Goal: Task Accomplishment & Management: Complete application form

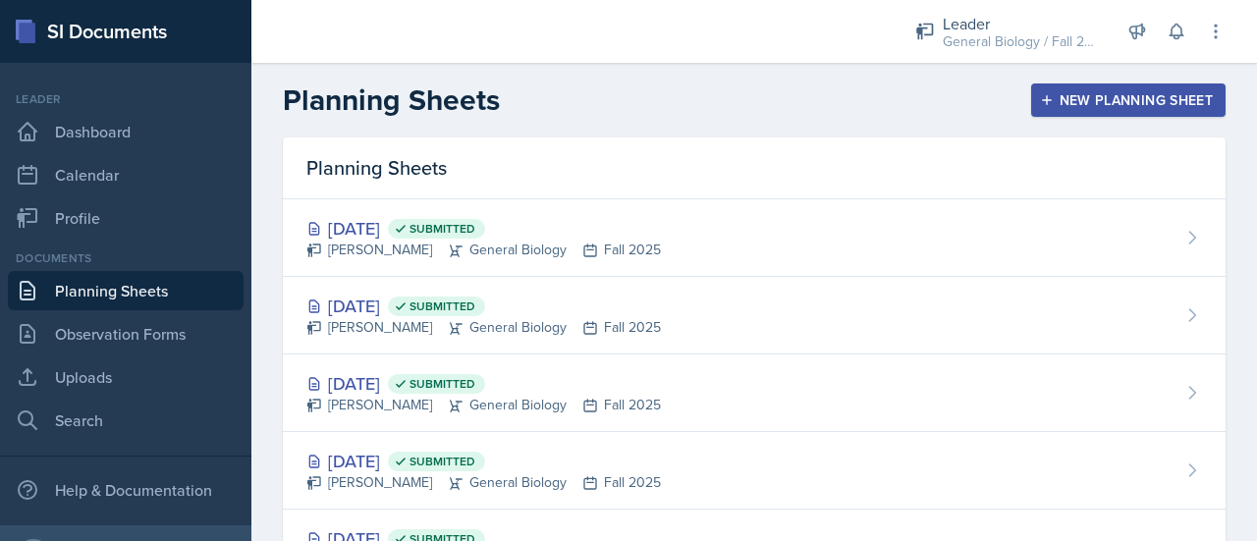
click at [1102, 95] on div "New Planning Sheet" at bounding box center [1128, 100] width 169 height 16
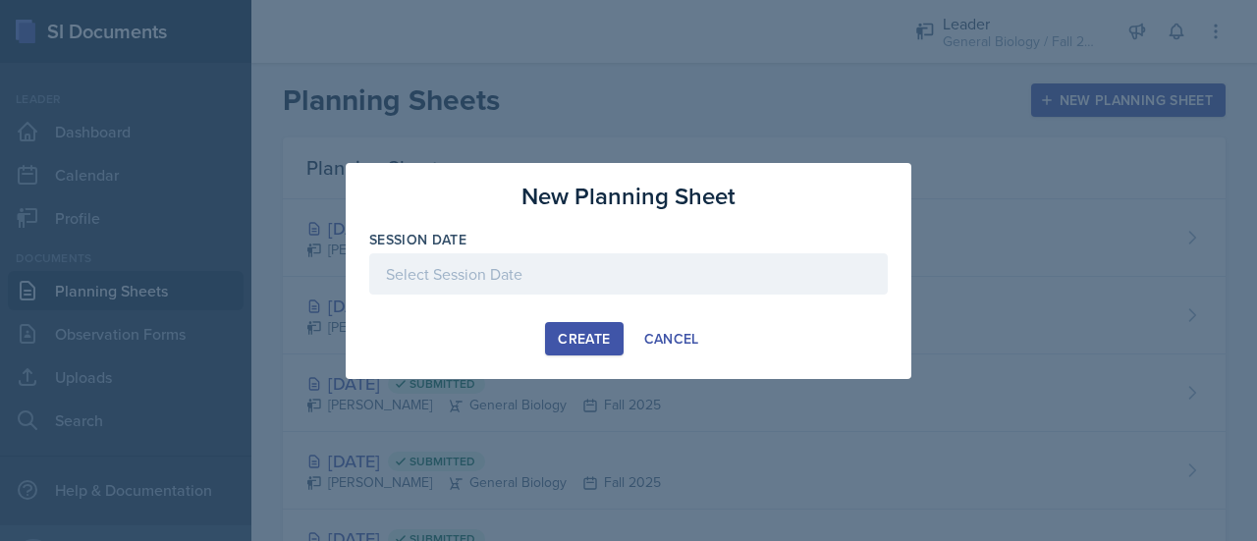
click at [584, 280] on div at bounding box center [628, 273] width 518 height 41
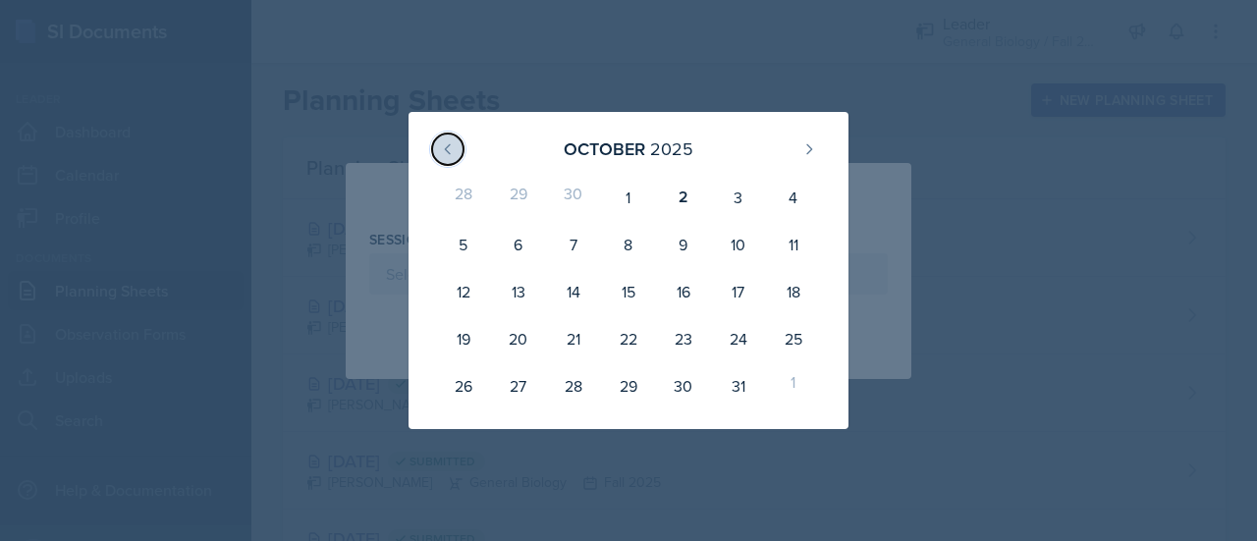
click at [442, 151] on icon at bounding box center [448, 149] width 16 height 16
click at [847, 129] on div "[DATE] 31 1 2 3 4 5 6 7 8 9 10 11 12 13 14 15 16 17 18 19 20 21 22 23 24 25 26 …" at bounding box center [628, 270] width 440 height 317
click at [822, 148] on button at bounding box center [808, 149] width 31 height 31
click at [886, 145] on div "[DATE] 28 29 30 1 2 3 4 5 6 7 8 9 10 11 12 13 14 15 16 17 18 19 20 21 22 23 24 …" at bounding box center [628, 270] width 565 height 317
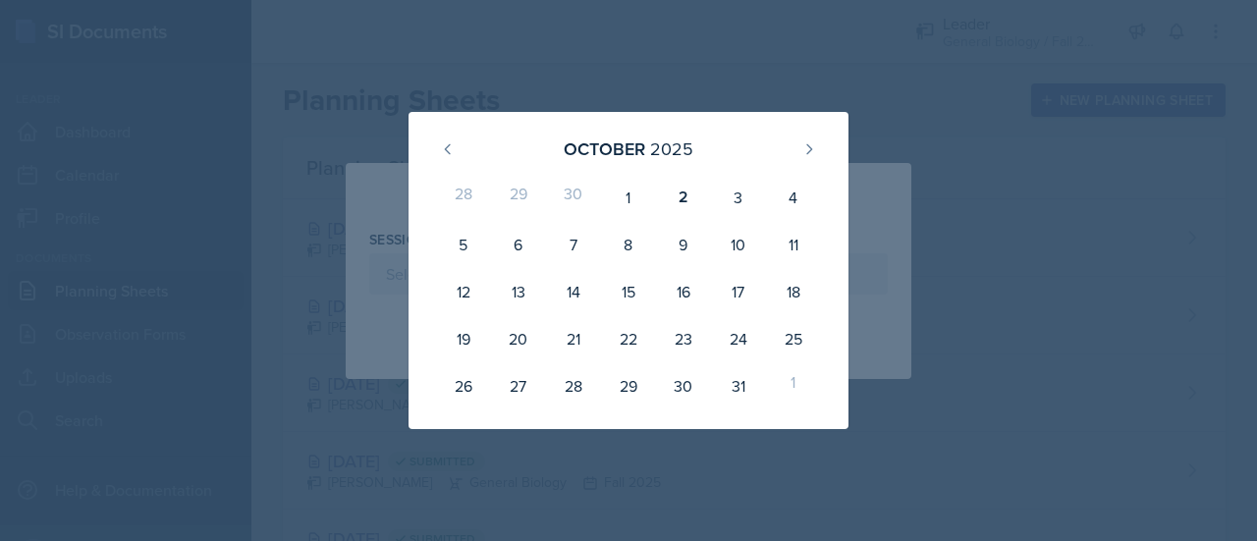
click at [463, 150] on div "[DATE]" at bounding box center [628, 149] width 393 height 42
click at [727, 54] on div at bounding box center [628, 270] width 1257 height 541
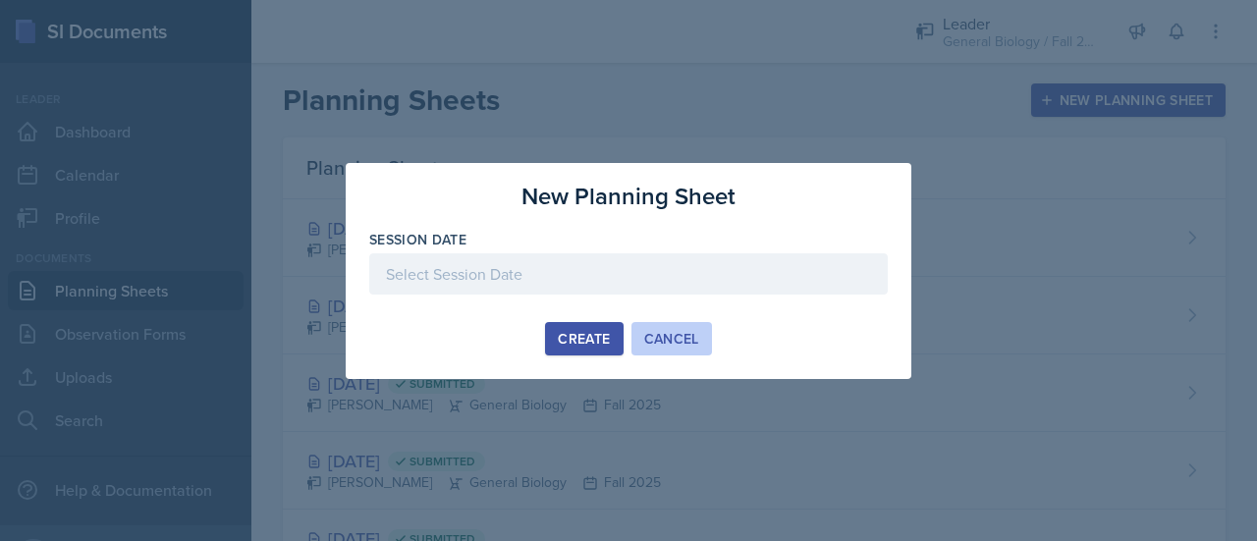
click at [676, 326] on button "Cancel" at bounding box center [671, 338] width 80 height 33
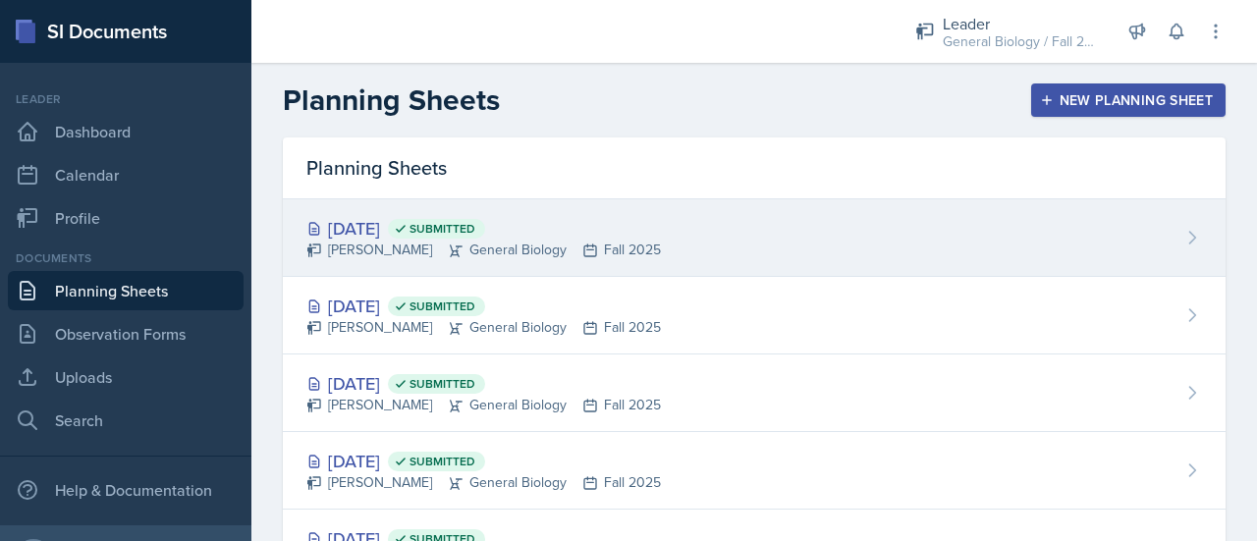
click at [444, 223] on div "[DATE] Submitted" at bounding box center [483, 228] width 354 height 27
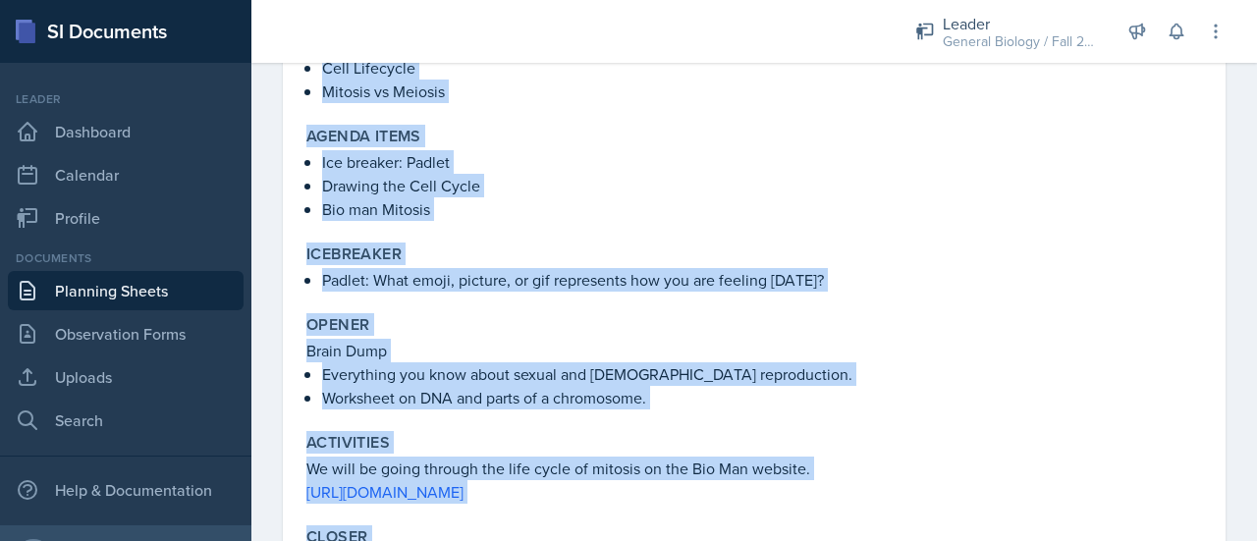
scroll to position [358, 0]
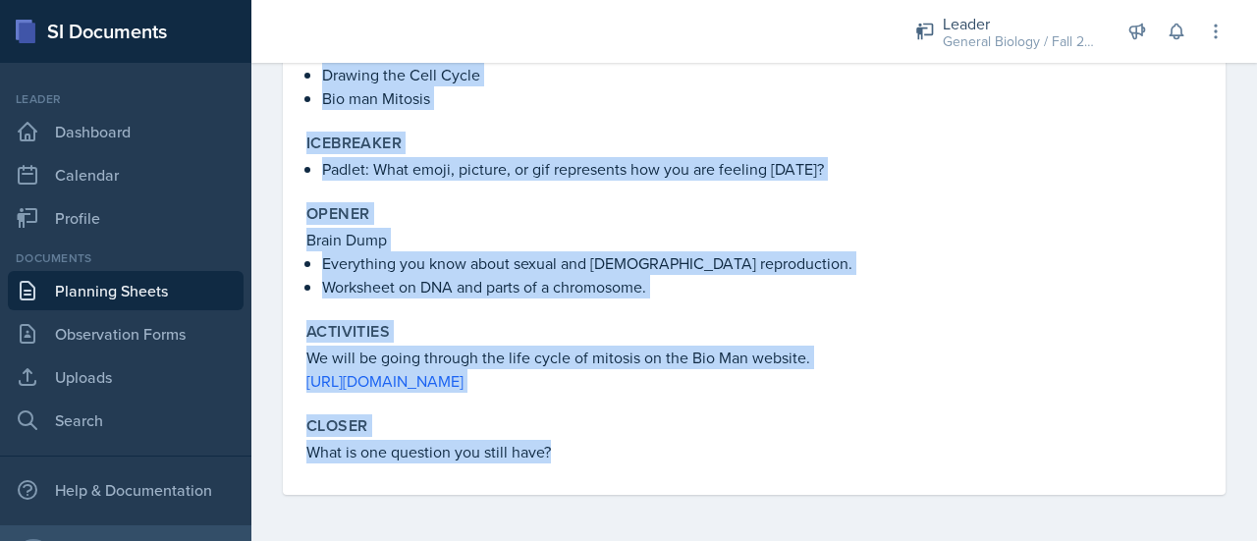
drag, startPoint x: 305, startPoint y: 261, endPoint x: 565, endPoint y: 473, distance: 335.6
click at [565, 473] on div "Topic/Content Covered DNA Cell Lifecycle Mitosis vs Meiosis Agenda items Ice br…" at bounding box center [753, 192] width 895 height 605
copy div "Topic/Content Covered DNA Cell Lifecycle Mitosis vs Meiosis Agenda items Ice br…"
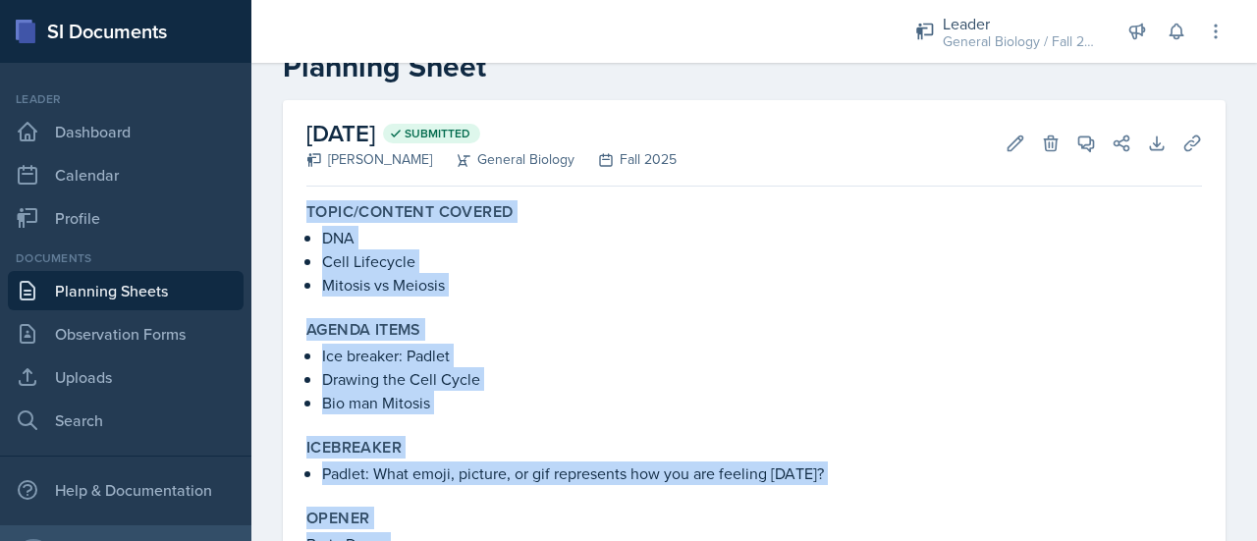
scroll to position [0, 0]
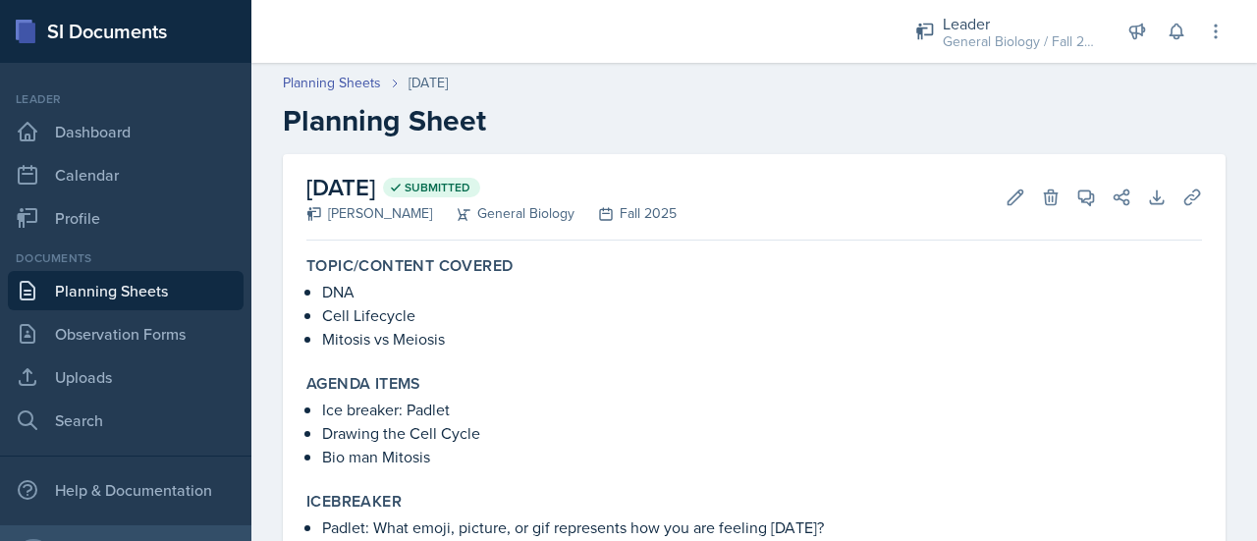
click at [801, 187] on div "[DATE] Submitted [PERSON_NAME] General Biology Fall 2025 Edit Delete View Comme…" at bounding box center [753, 197] width 895 height 86
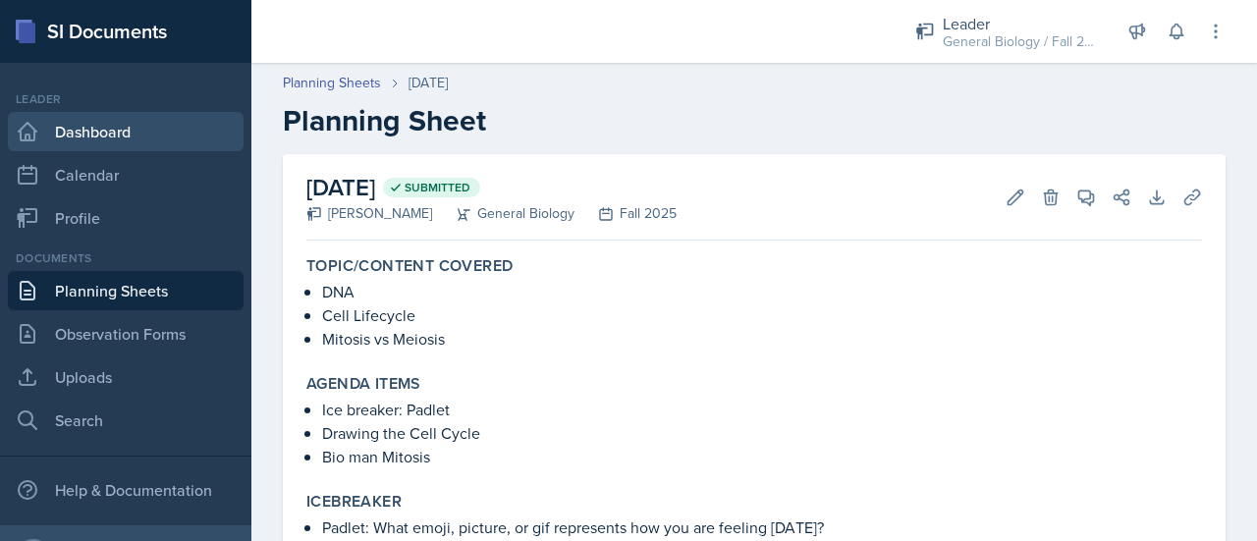
click at [173, 136] on link "Dashboard" at bounding box center [126, 131] width 236 height 39
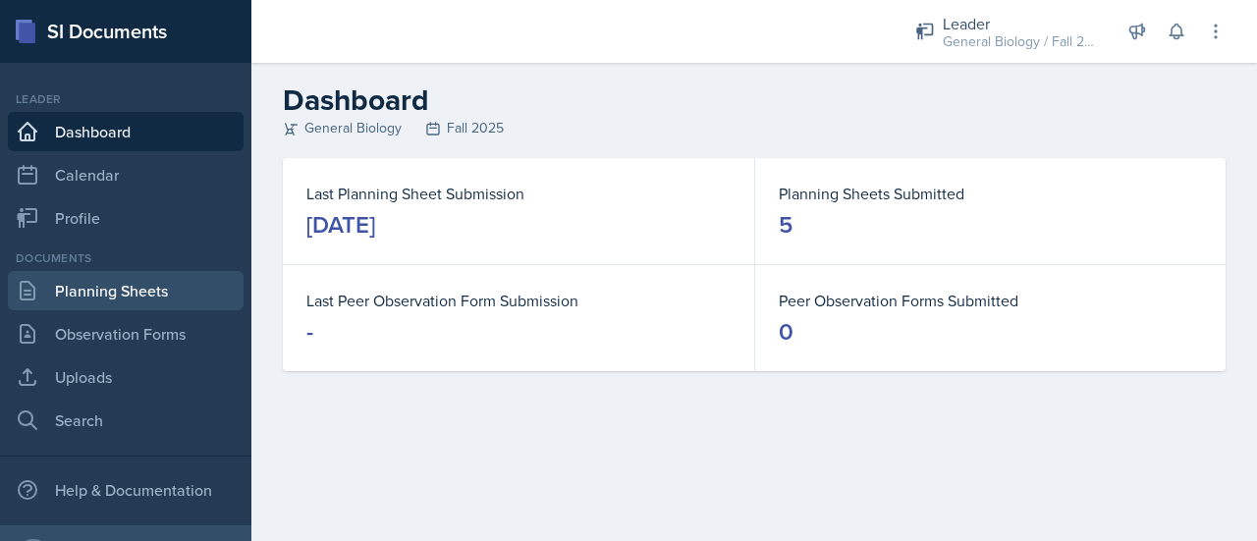
click at [128, 305] on link "Planning Sheets" at bounding box center [126, 290] width 236 height 39
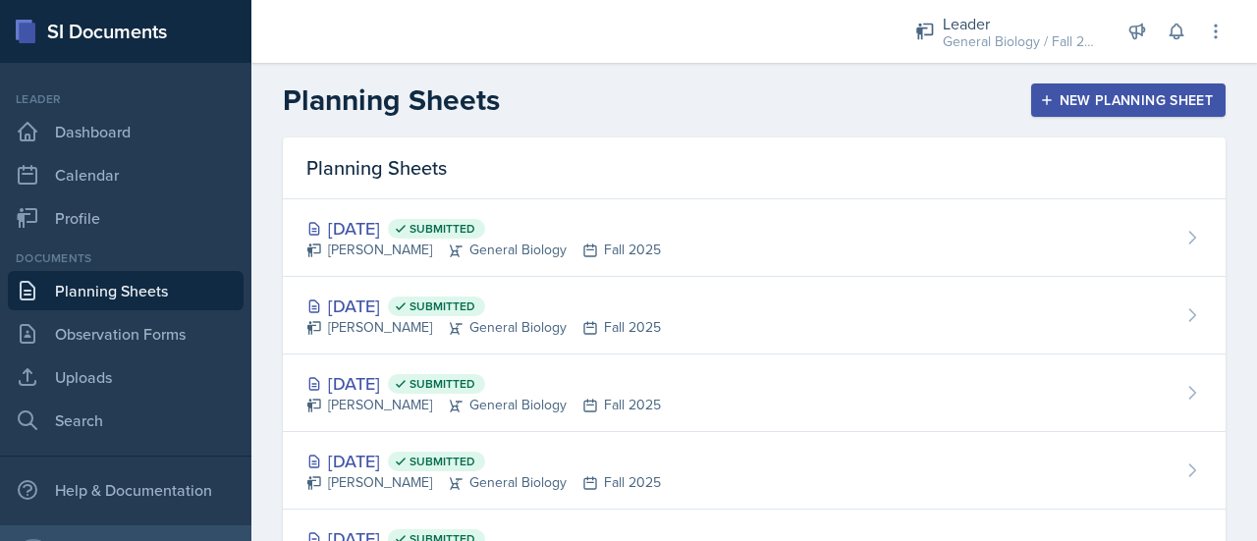
click at [1035, 86] on button "New Planning Sheet" at bounding box center [1128, 99] width 194 height 33
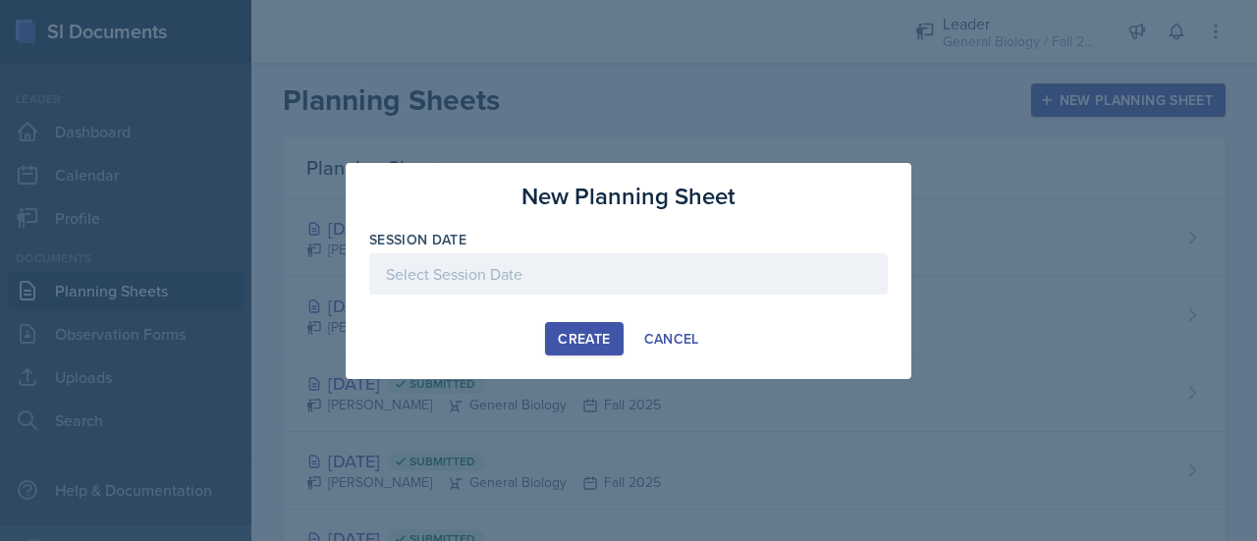
click at [565, 337] on div "Create" at bounding box center [584, 339] width 52 height 16
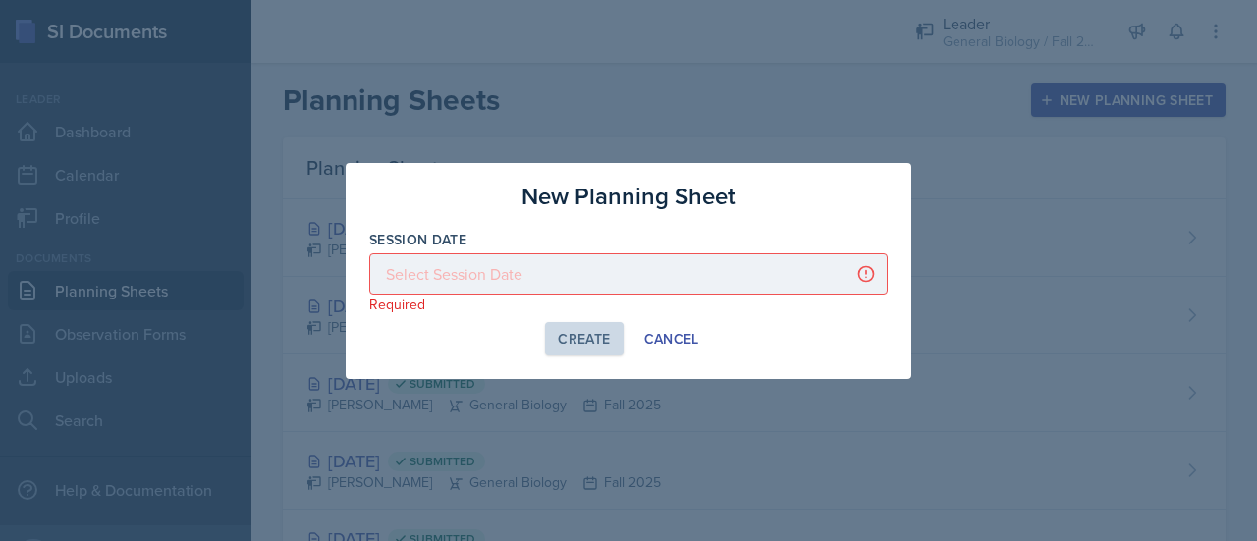
click at [571, 291] on div at bounding box center [628, 273] width 518 height 41
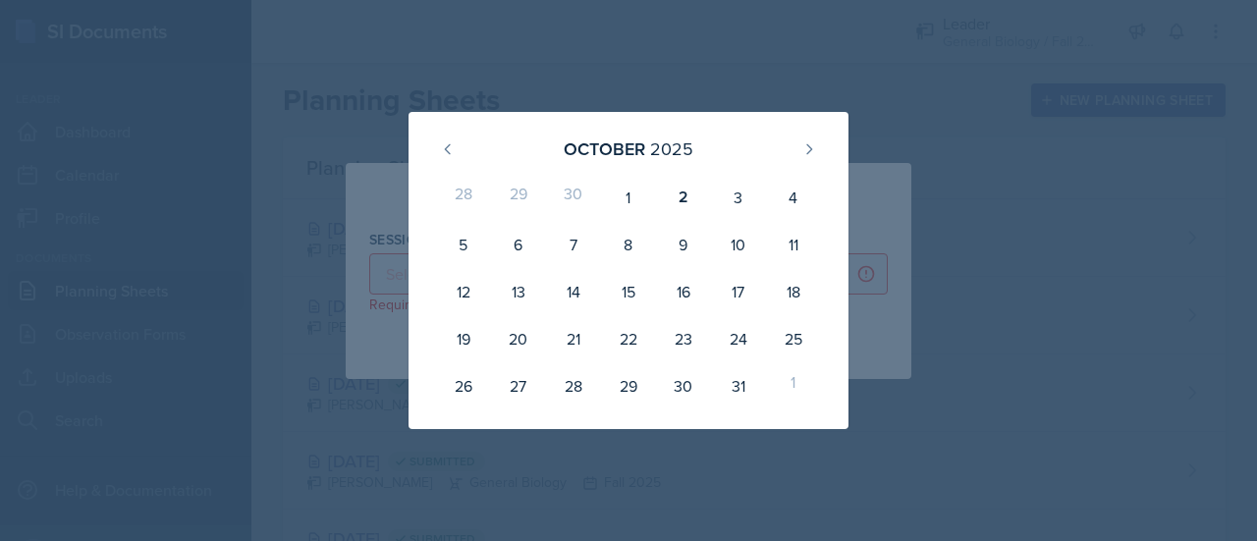
click at [522, 199] on div "29" at bounding box center [518, 197] width 55 height 47
click at [446, 145] on icon at bounding box center [448, 149] width 16 height 16
click at [571, 390] on div "30" at bounding box center [573, 385] width 55 height 47
type input "[DATE]"
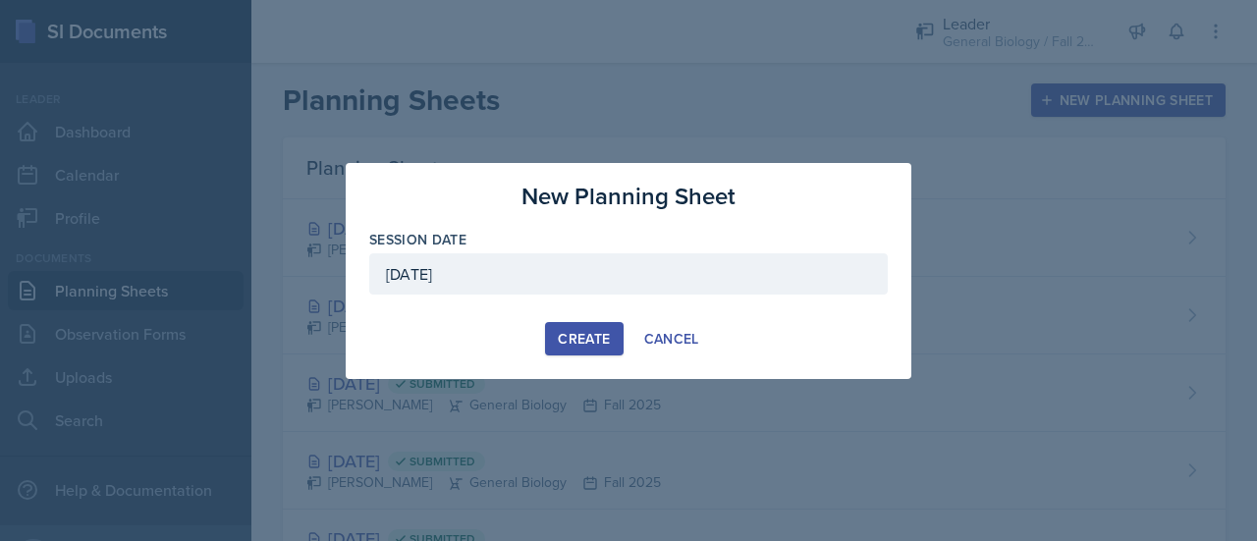
click at [563, 325] on button "Create" at bounding box center [584, 338] width 78 height 33
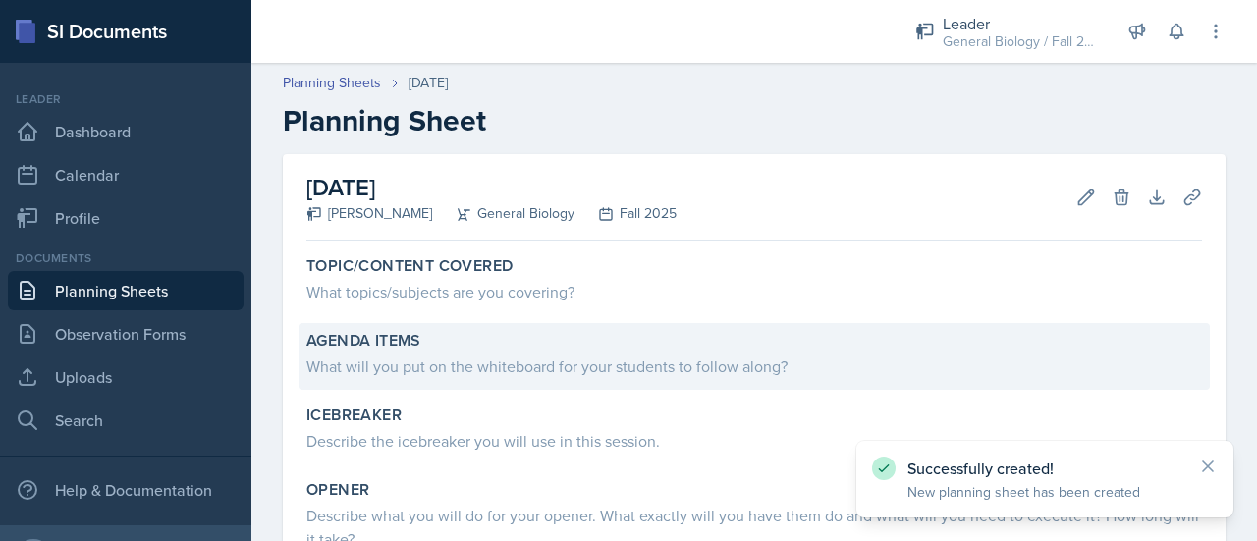
click at [469, 364] on div "What will you put on the whiteboard for your students to follow along?" at bounding box center [753, 366] width 895 height 24
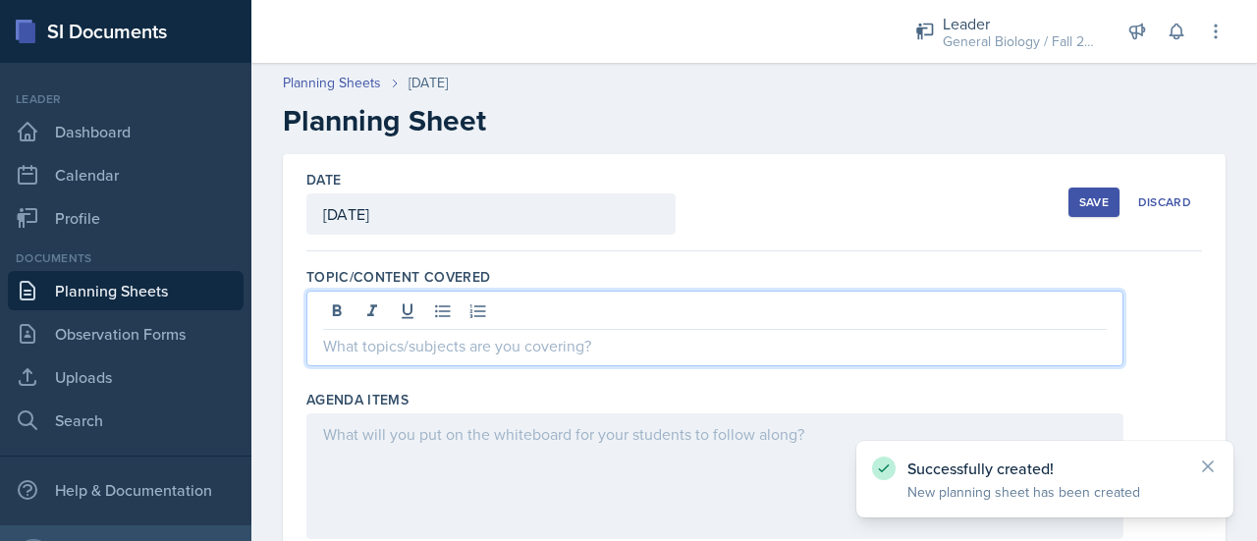
click at [454, 306] on div at bounding box center [714, 329] width 817 height 76
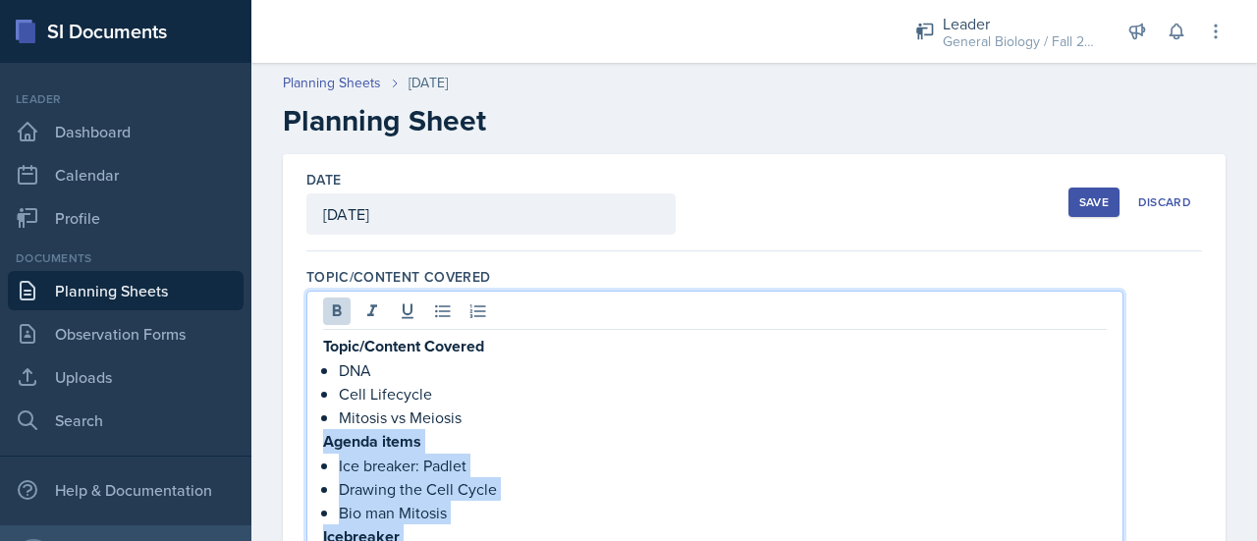
drag, startPoint x: 611, startPoint y: 378, endPoint x: 298, endPoint y: 449, distance: 320.1
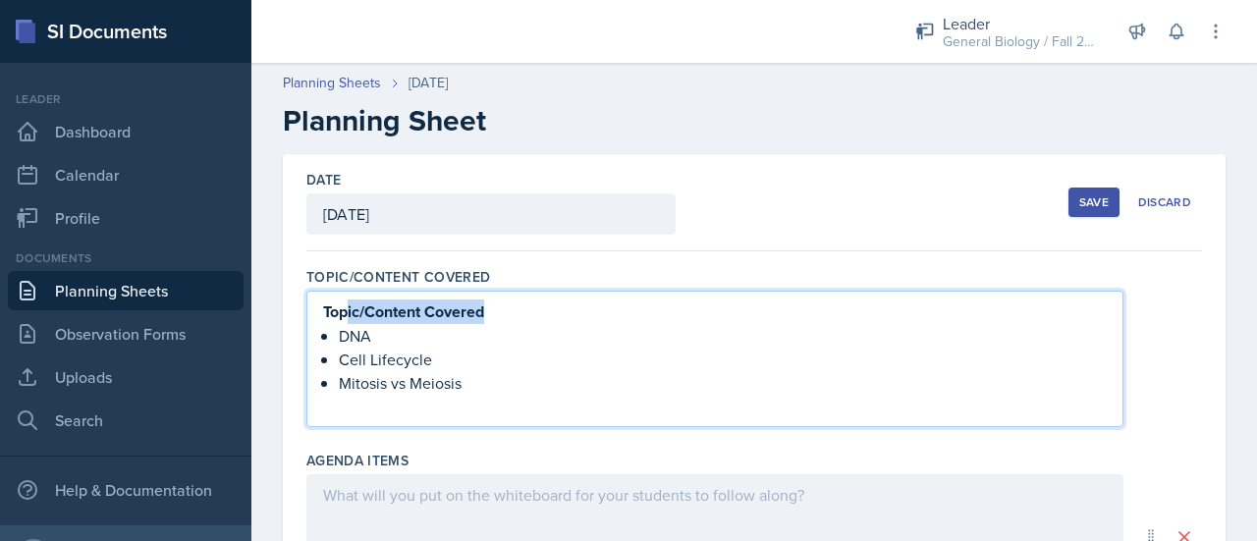
drag, startPoint x: 511, startPoint y: 313, endPoint x: 345, endPoint y: 293, distance: 168.2
click at [345, 293] on div "Topic/Content Covered DNA Cell Lifecycle Mitosis vs Meiosis" at bounding box center [714, 359] width 817 height 136
click at [391, 409] on p at bounding box center [714, 406] width 783 height 24
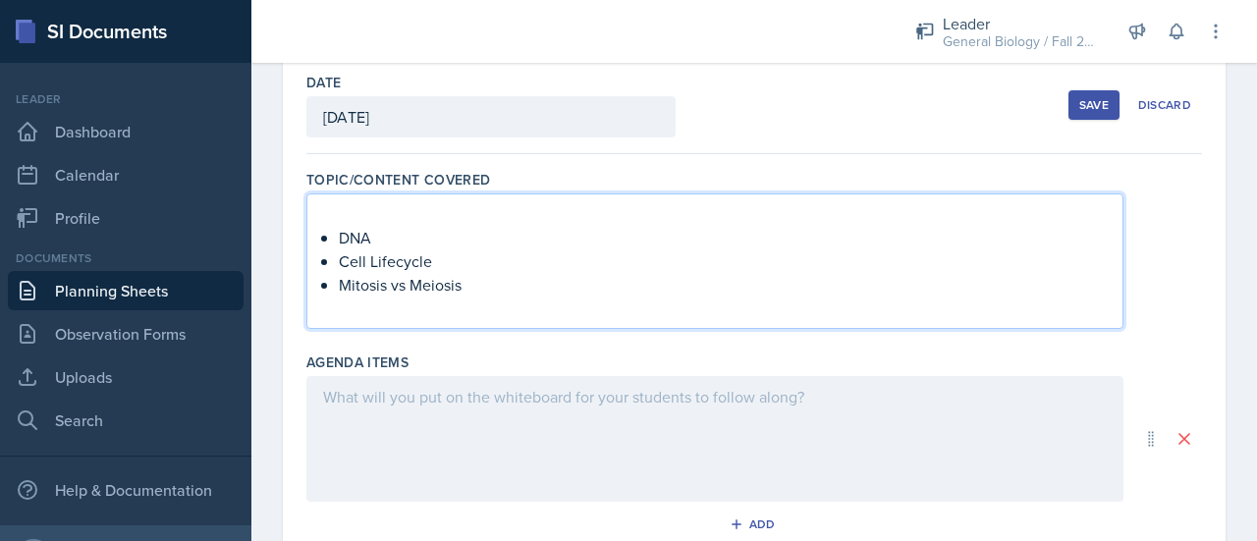
scroll to position [90, 0]
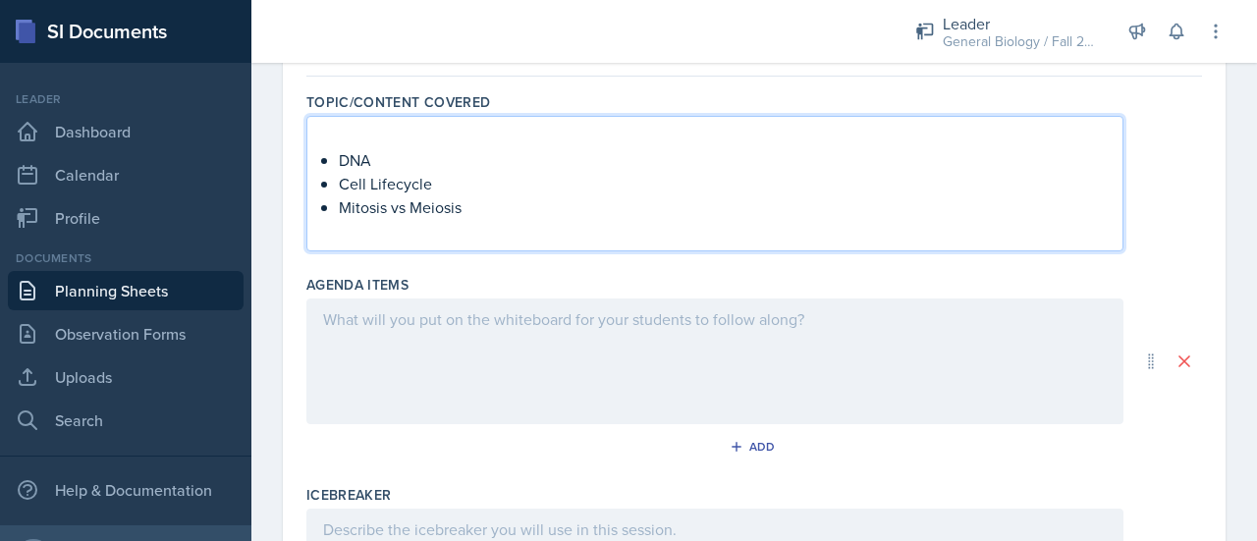
click at [459, 307] on p at bounding box center [714, 319] width 783 height 24
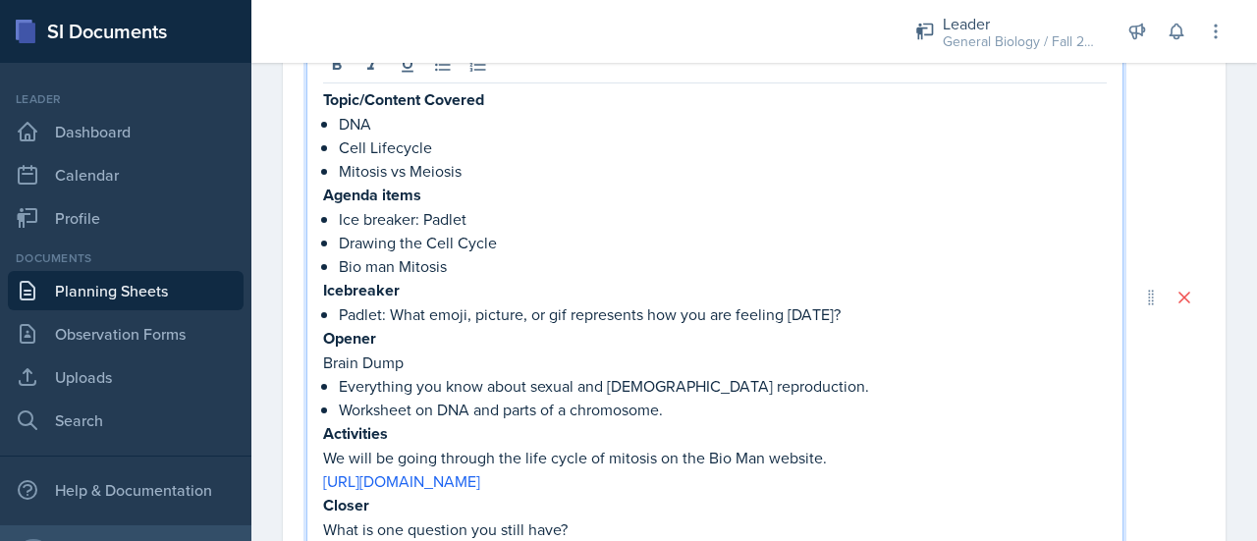
scroll to position [504, 0]
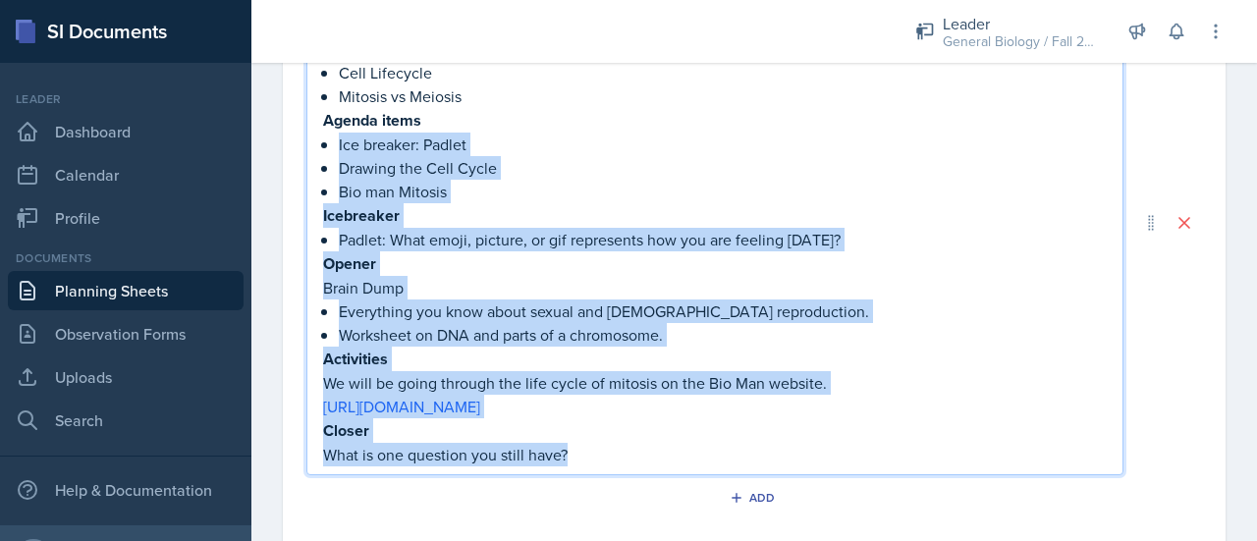
drag, startPoint x: 583, startPoint y: 445, endPoint x: 319, endPoint y: 143, distance: 400.7
click at [319, 143] on div "Topic/Content Covered DNA Cell Lifecycle Mitosis vs Meiosis Agenda items Ice br…" at bounding box center [714, 223] width 817 height 506
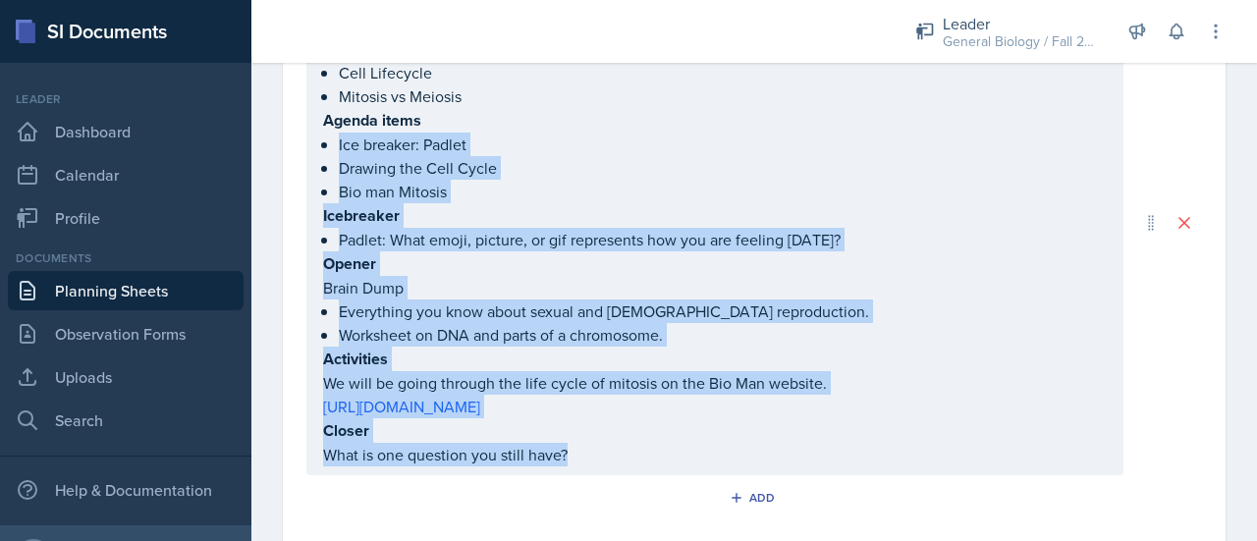
drag, startPoint x: 319, startPoint y: 143, endPoint x: 353, endPoint y: 213, distance: 77.7
click at [353, 213] on div "Topic/Content Covered DNA Cell Lifecycle Mitosis vs Meiosis Agenda items Ice br…" at bounding box center [714, 223] width 817 height 506
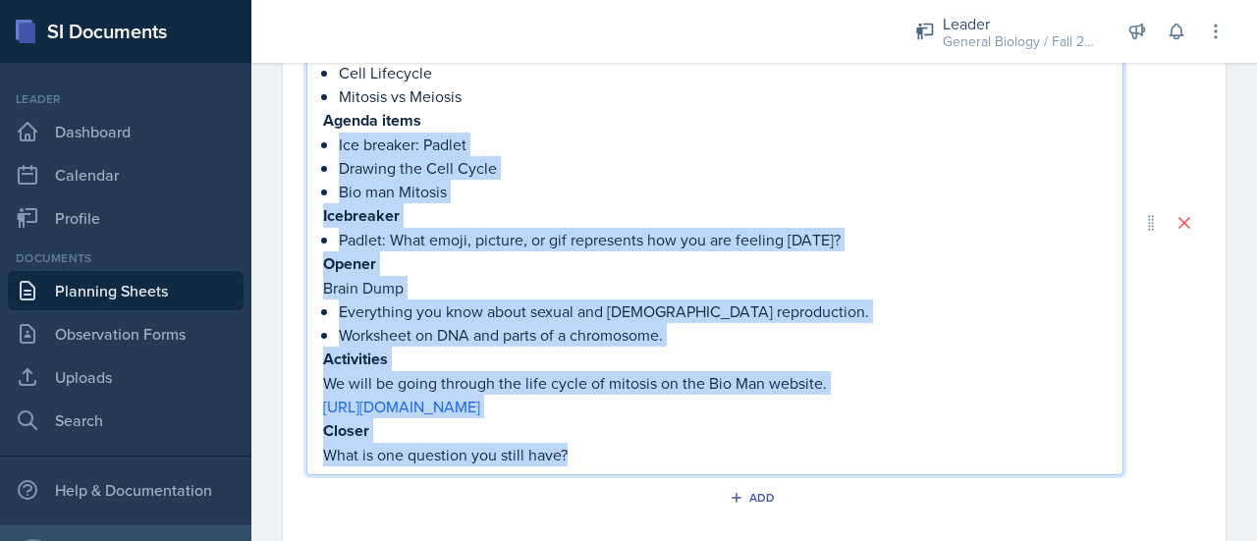
click at [459, 286] on p "Brain Dump" at bounding box center [714, 288] width 783 height 24
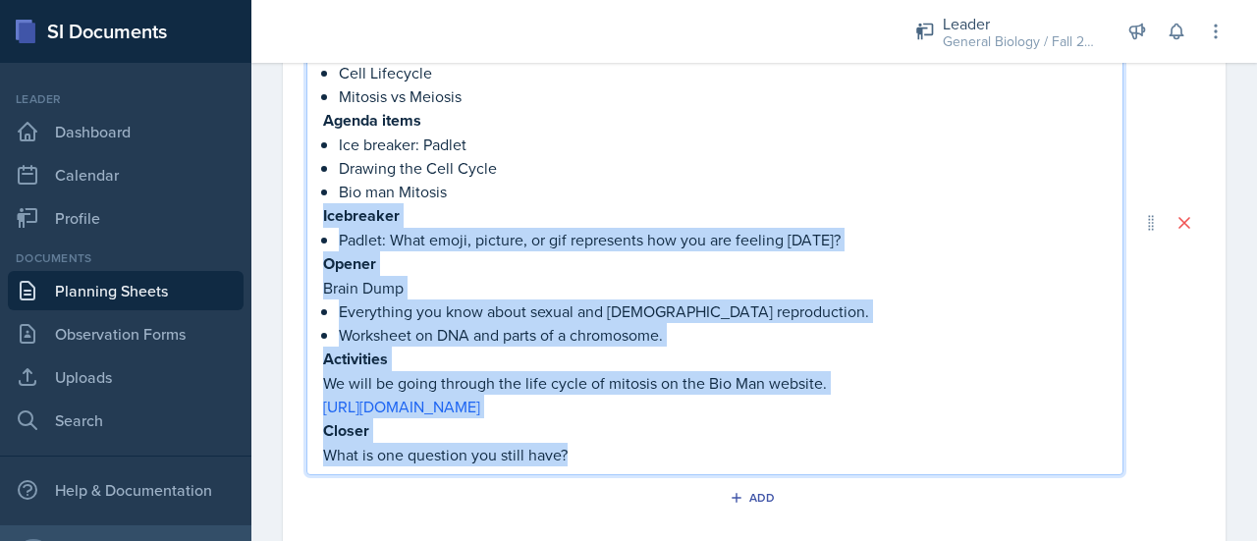
drag, startPoint x: 324, startPoint y: 204, endPoint x: 577, endPoint y: 460, distance: 360.3
click at [577, 460] on div "Topic/Content Covered DNA Cell Lifecycle Mitosis vs Meiosis Agenda items Ice br…" at bounding box center [714, 240] width 783 height 454
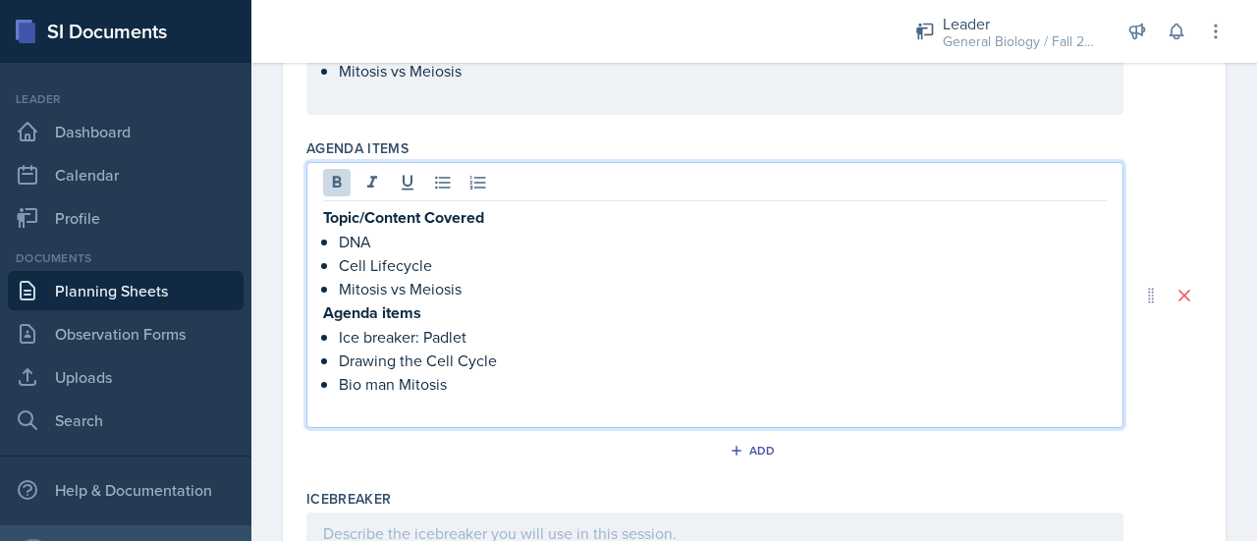
scroll to position [305, 0]
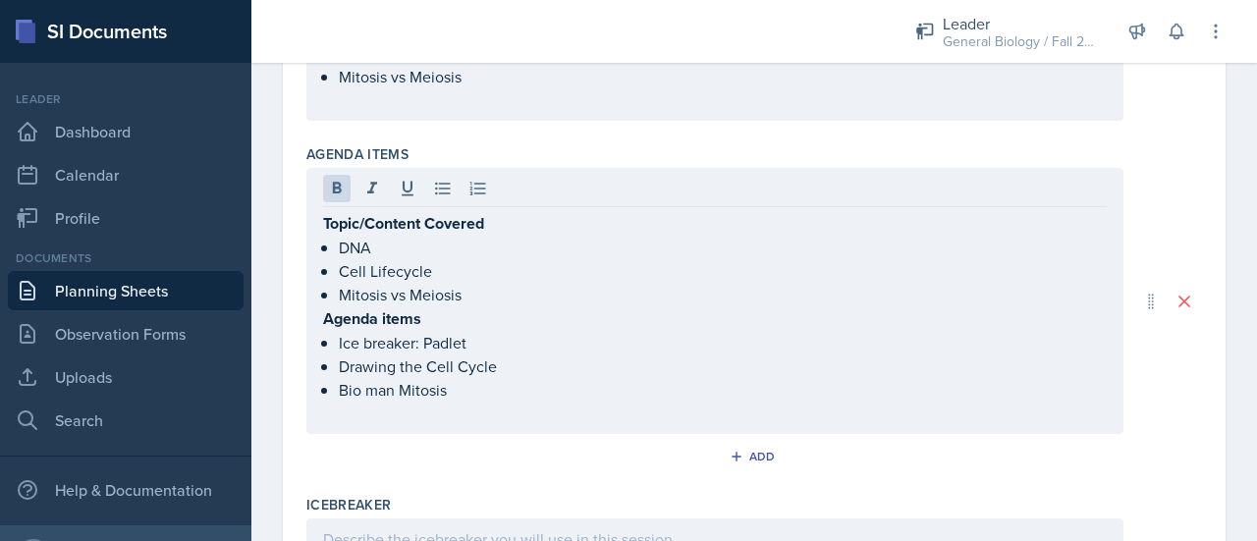
drag, startPoint x: 316, startPoint y: 222, endPoint x: 442, endPoint y: 284, distance: 140.1
click at [442, 284] on div "Topic/Content Covered DNA Cell Lifecycle Mitosis vs Meiosis Agenda items Ice br…" at bounding box center [714, 301] width 817 height 266
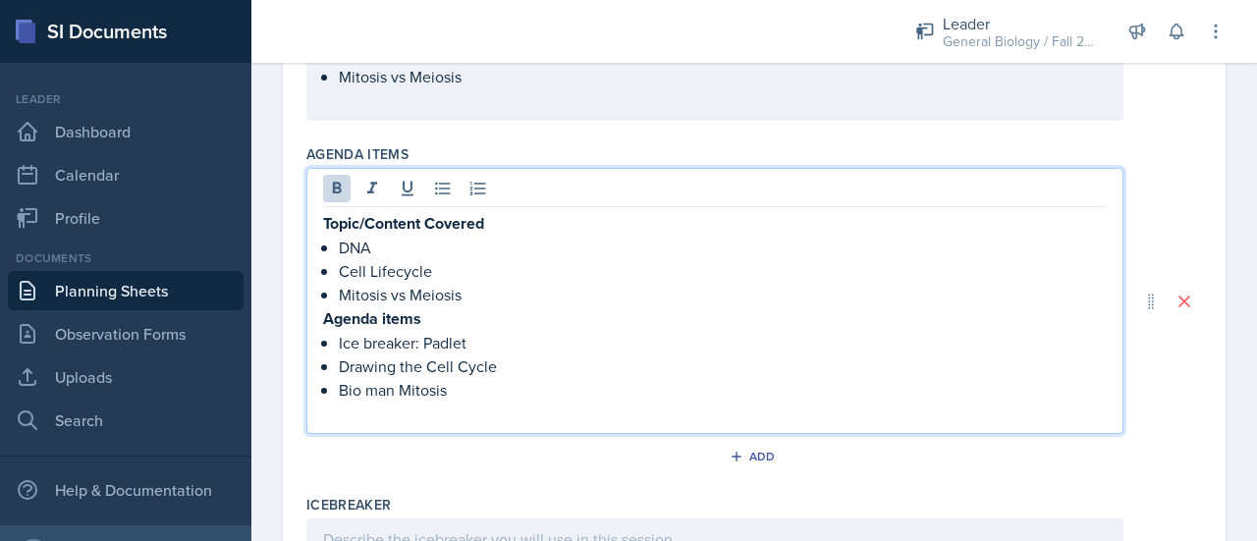
click at [455, 307] on p "Agenda items" at bounding box center [714, 318] width 783 height 25
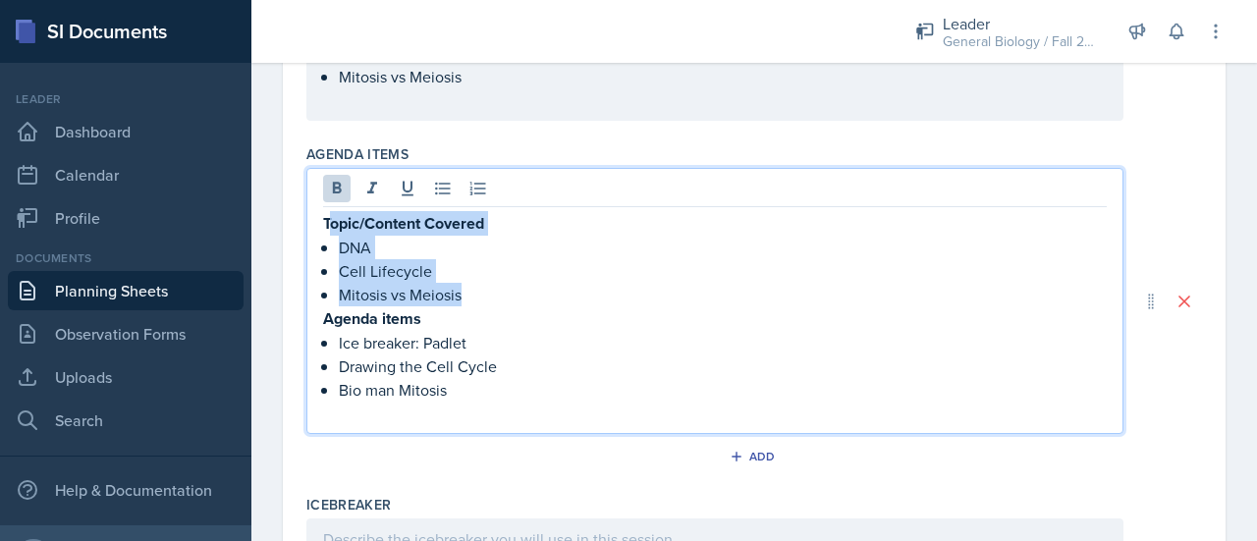
drag, startPoint x: 477, startPoint y: 284, endPoint x: 326, endPoint y: 223, distance: 163.0
click at [326, 223] on div "Topic/Content Covered DNA Cell Lifecycle Mitosis vs Meiosis Agenda items Ice br…" at bounding box center [714, 318] width 783 height 214
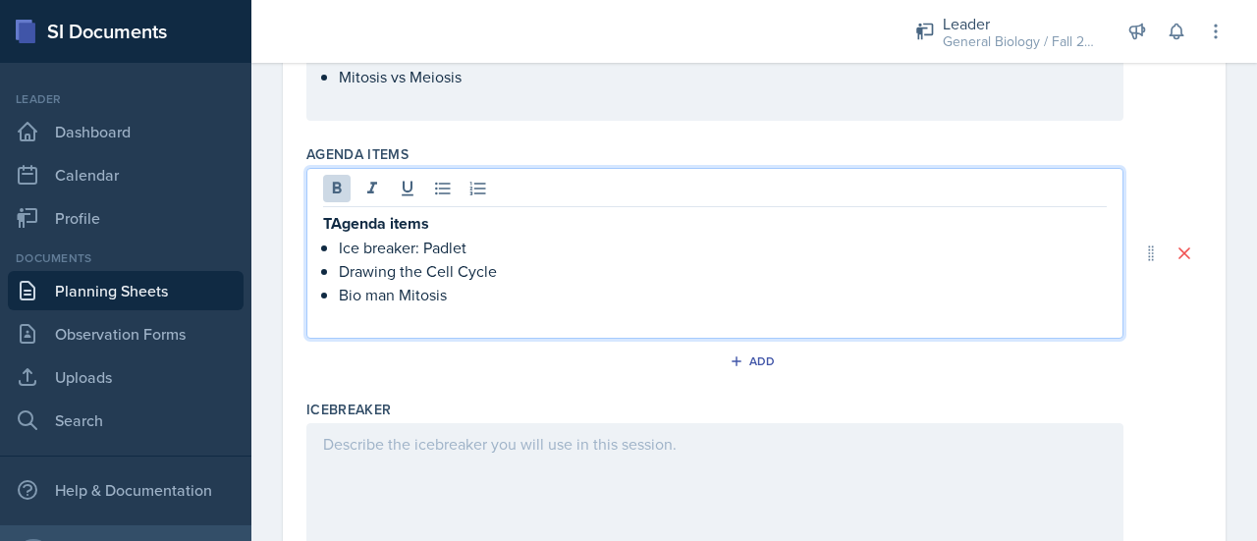
scroll to position [419, 0]
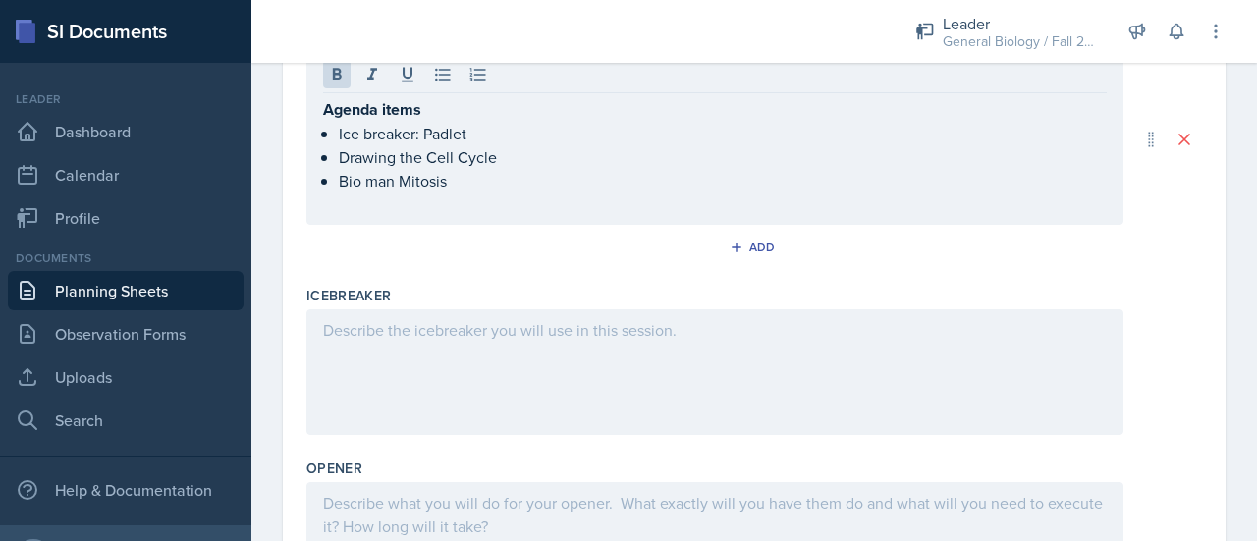
click at [400, 313] on div at bounding box center [714, 372] width 817 height 126
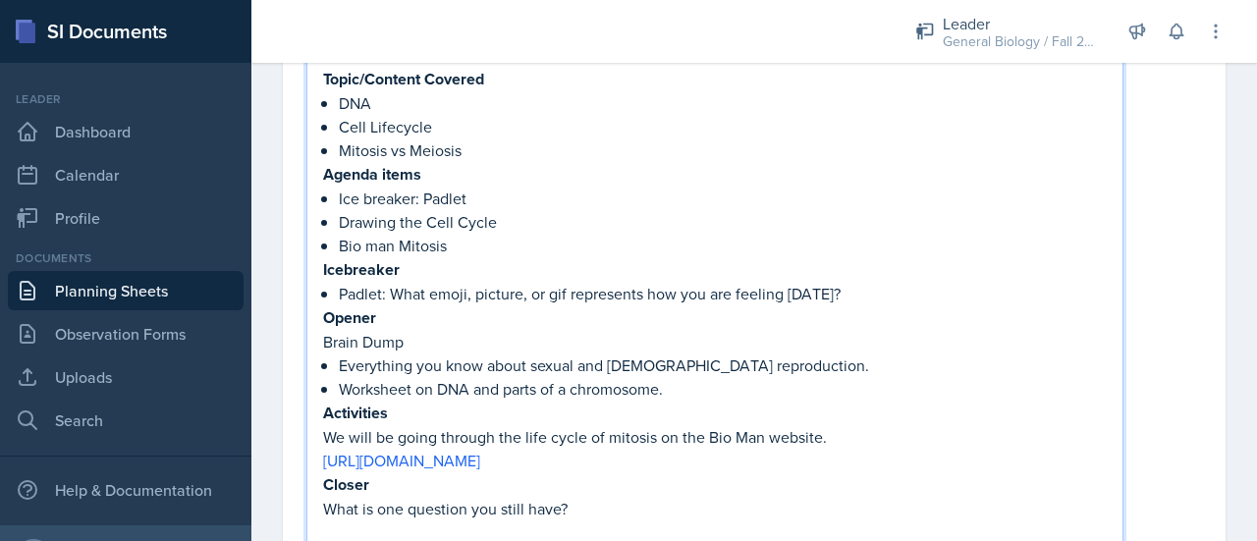
scroll to position [701, 0]
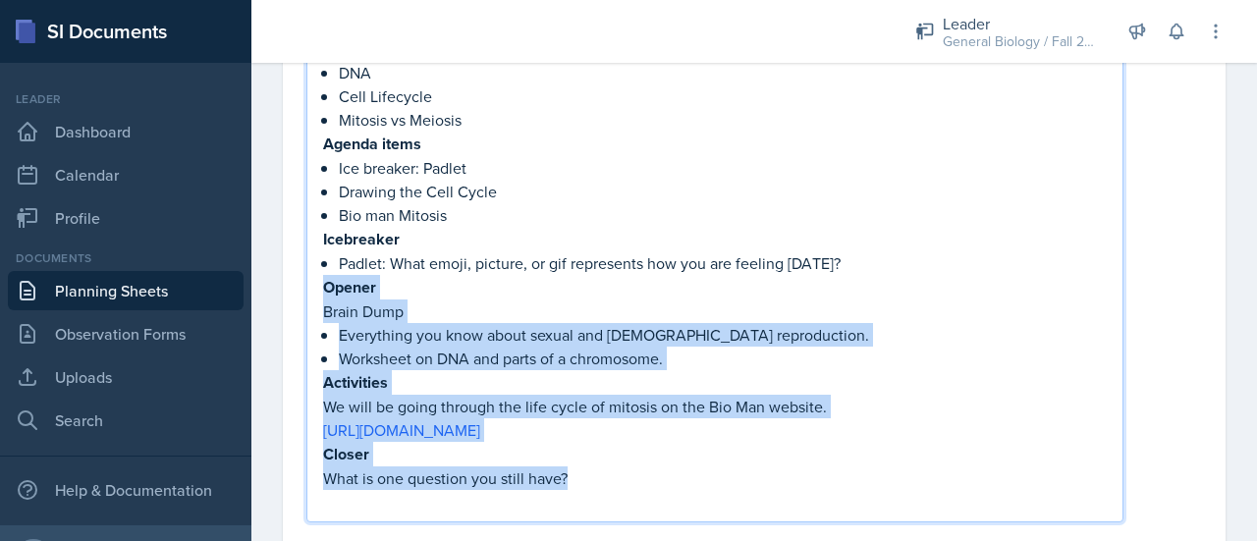
drag, startPoint x: 585, startPoint y: 466, endPoint x: 312, endPoint y: 290, distance: 325.1
click at [312, 290] on div "Topic/Content Covered DNA Cell Lifecycle Mitosis vs Meiosis Agenda items Ice br…" at bounding box center [714, 257] width 817 height 529
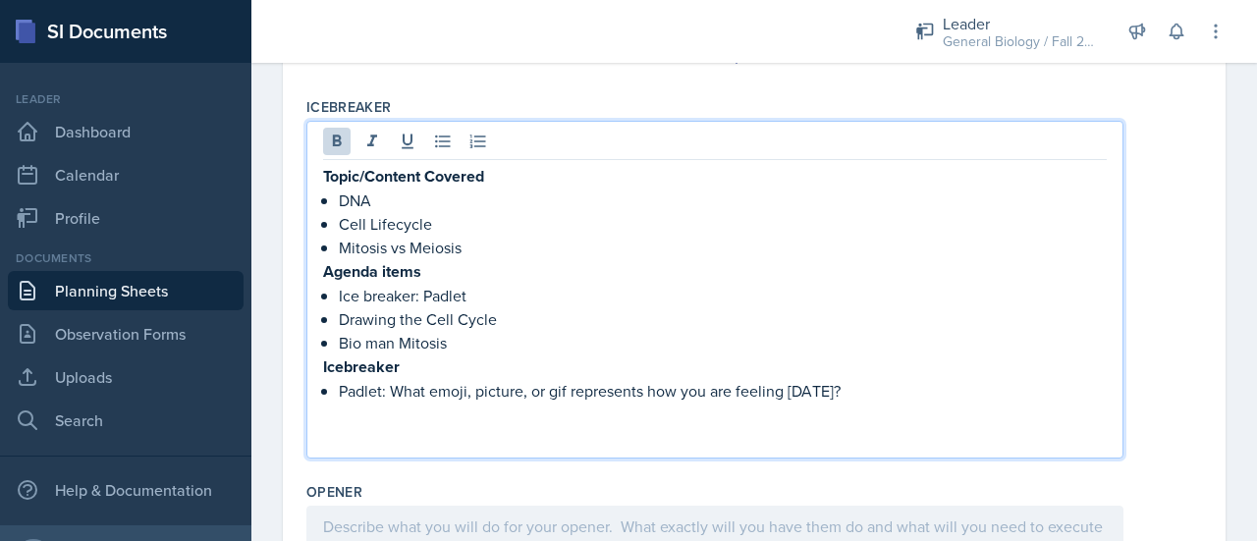
scroll to position [569, 0]
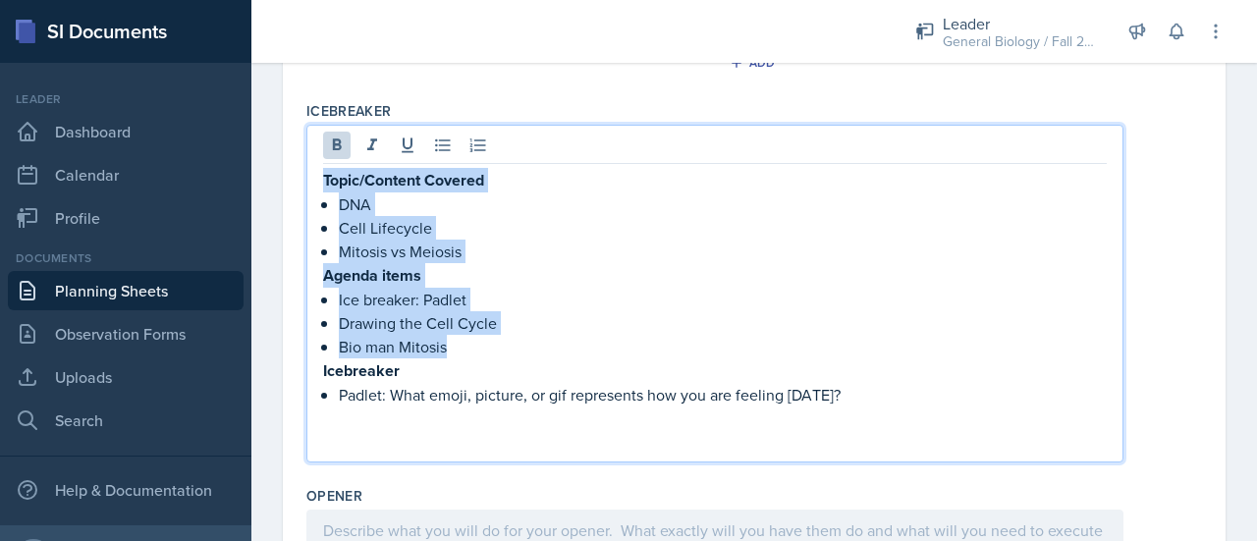
drag, startPoint x: 465, startPoint y: 339, endPoint x: 320, endPoint y: 182, distance: 214.0
click at [320, 182] on div "Topic/Content Covered DNA Cell Lifecycle Mitosis vs Meiosis Agenda items Ice br…" at bounding box center [714, 294] width 817 height 338
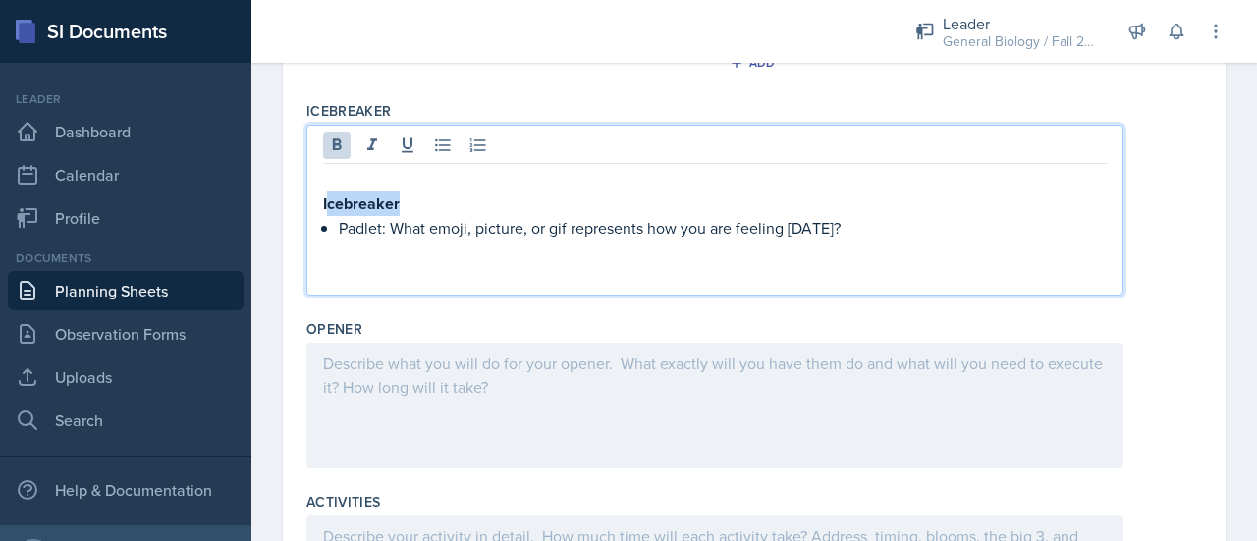
drag, startPoint x: 404, startPoint y: 197, endPoint x: 326, endPoint y: 191, distance: 78.8
click at [326, 191] on p "Icebreaker" at bounding box center [714, 203] width 783 height 25
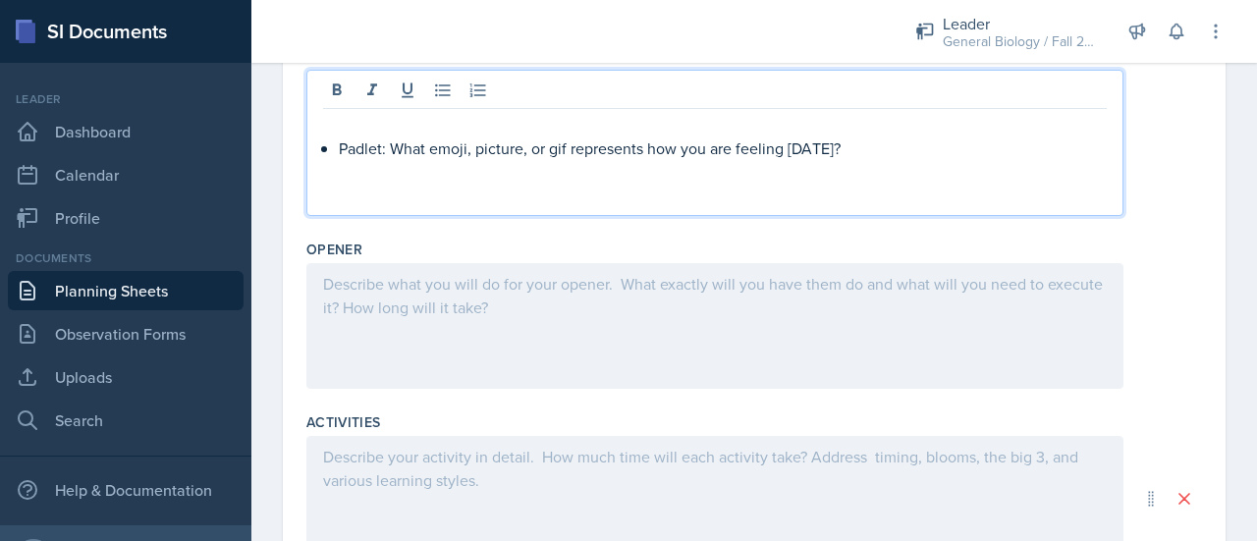
click at [373, 280] on p at bounding box center [714, 284] width 783 height 24
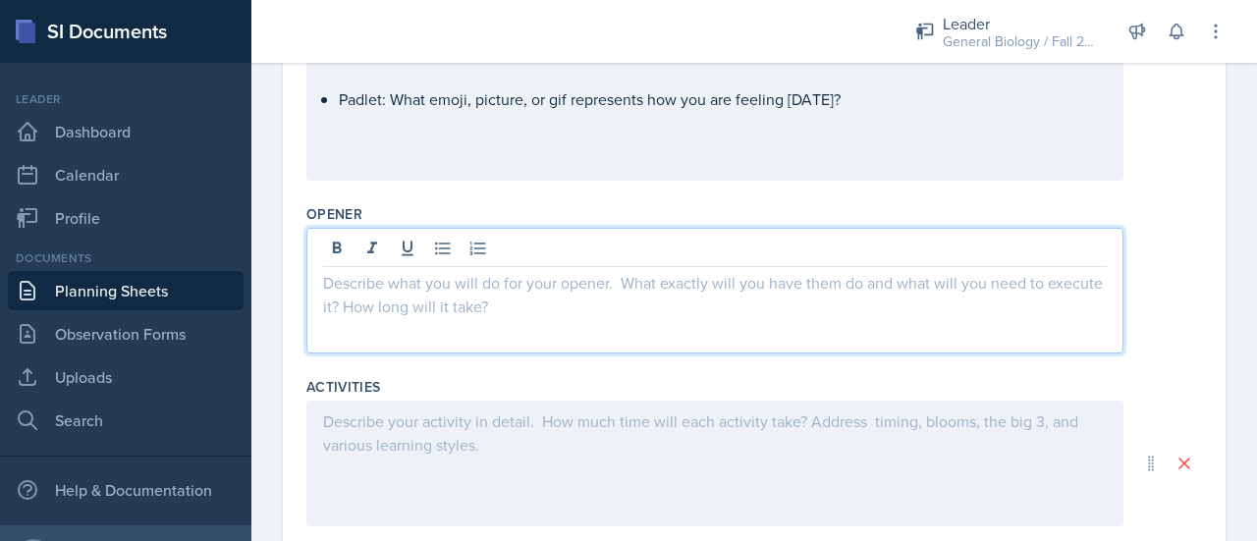
scroll to position [821, 0]
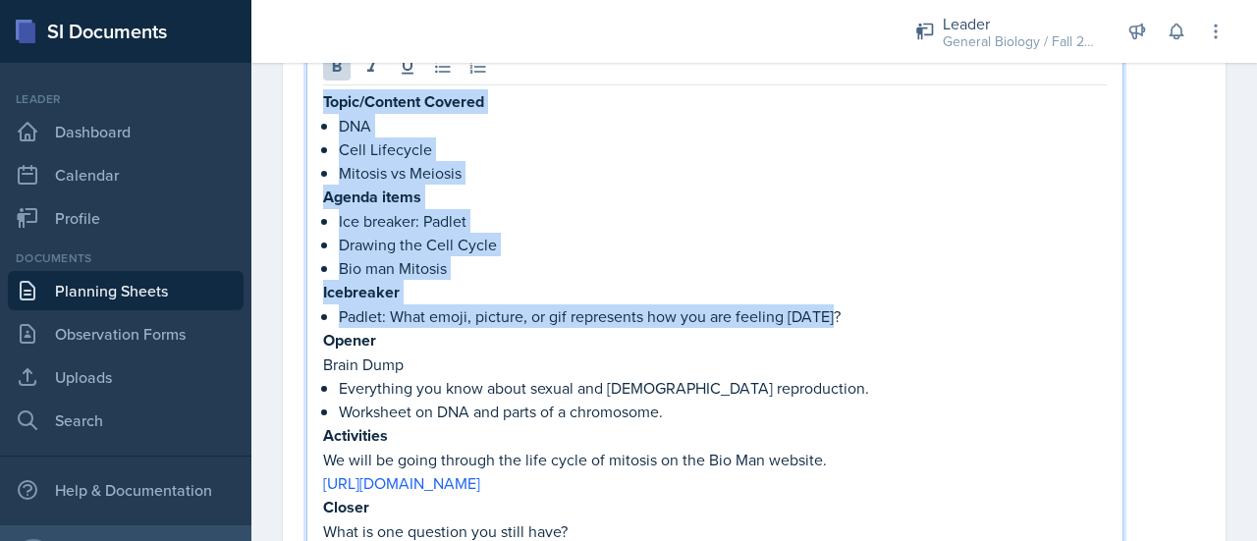
drag, startPoint x: 838, startPoint y: 310, endPoint x: 326, endPoint y: 101, distance: 553.5
click at [326, 101] on div "Topic/Content Covered DNA Cell Lifecycle Mitosis vs Meiosis Agenda items Ice br…" at bounding box center [714, 316] width 783 height 454
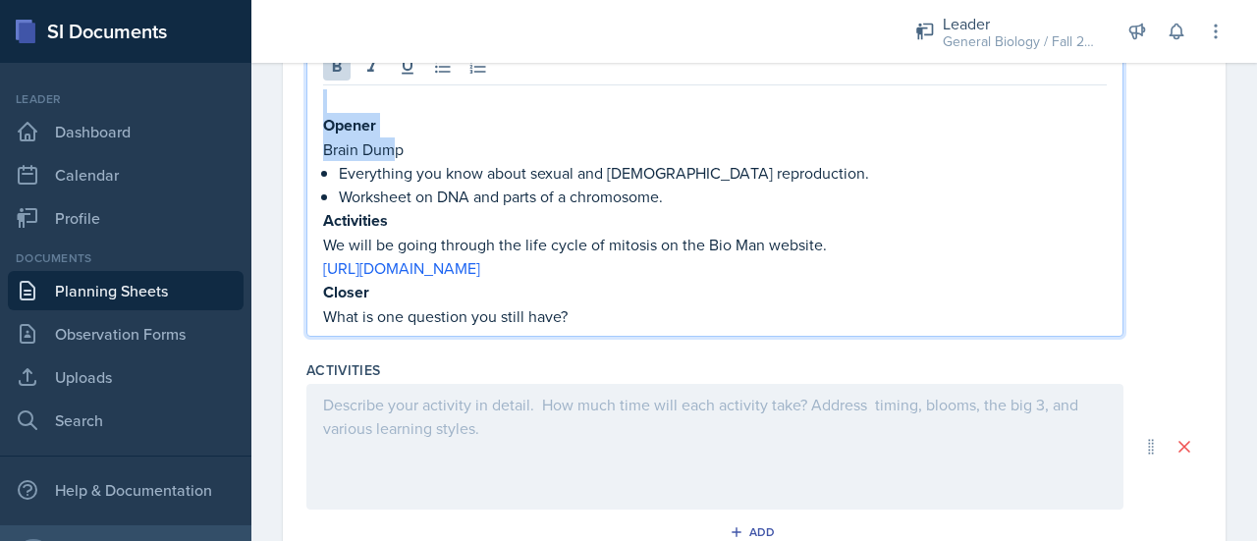
drag, startPoint x: 396, startPoint y: 133, endPoint x: 293, endPoint y: 104, distance: 106.9
click at [293, 104] on div "Date [DATE] [DATE] 28 29 30 1 2 3 4 5 6 7 8 9 10 11 12 13 14 15 16 17 18 19 20 …" at bounding box center [754, 60] width 942 height 1455
click at [410, 127] on p "Opener" at bounding box center [714, 124] width 783 height 25
drag, startPoint x: 408, startPoint y: 124, endPoint x: 324, endPoint y: 118, distance: 84.6
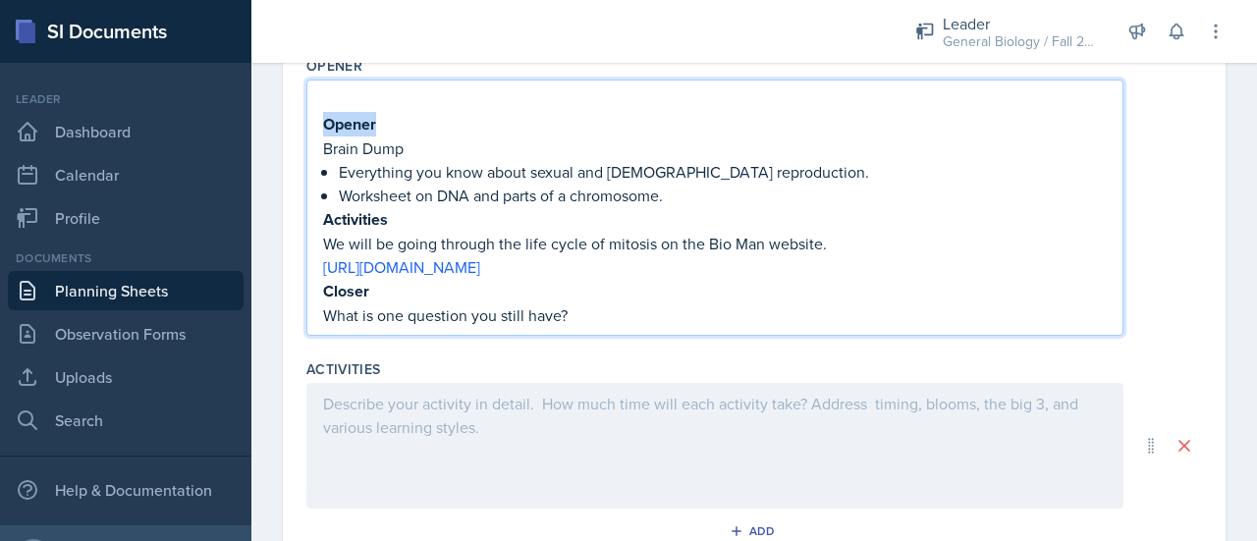
click at [324, 118] on p "Opener" at bounding box center [714, 124] width 783 height 25
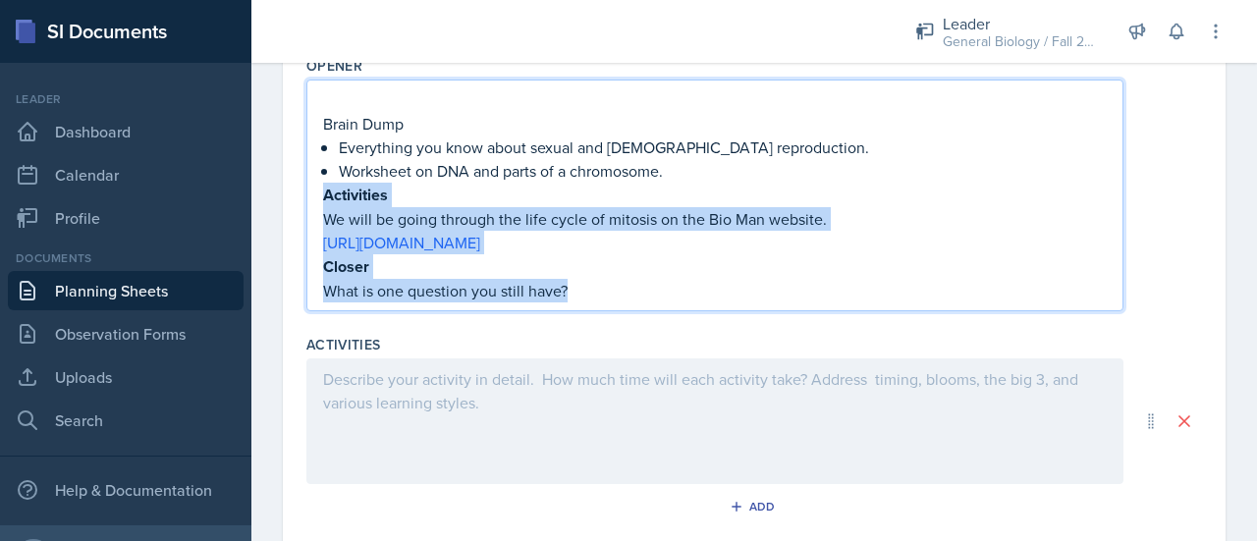
drag, startPoint x: 607, startPoint y: 286, endPoint x: 322, endPoint y: 197, distance: 298.1
click at [322, 197] on div "Brain Dump Everything you know about sexual and [DEMOGRAPHIC_DATA] reproduction…" at bounding box center [714, 196] width 817 height 232
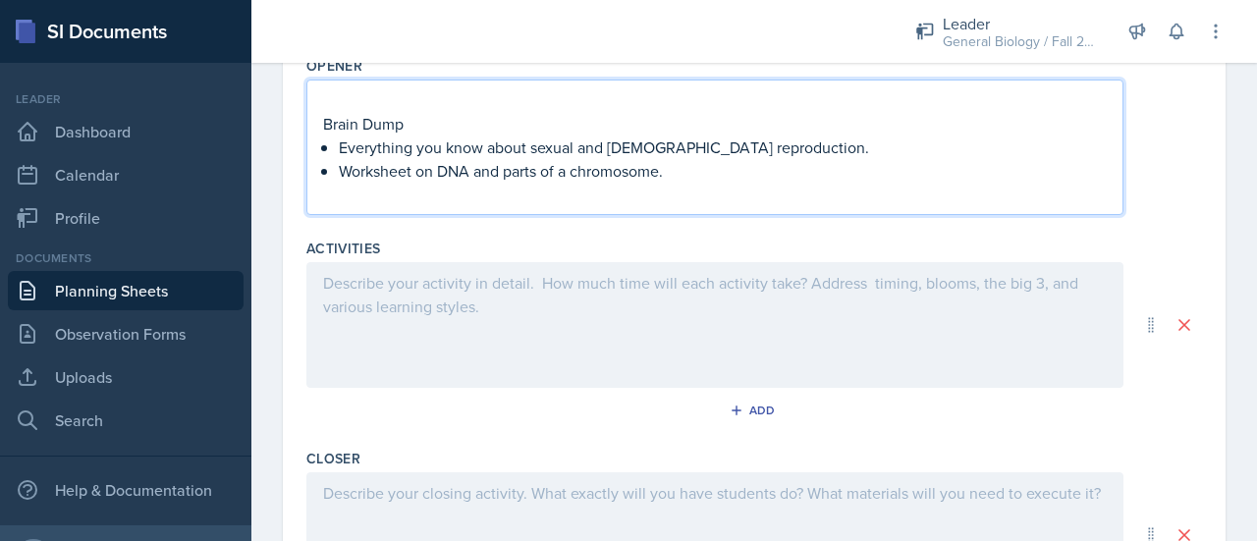
click at [374, 320] on div at bounding box center [714, 325] width 817 height 126
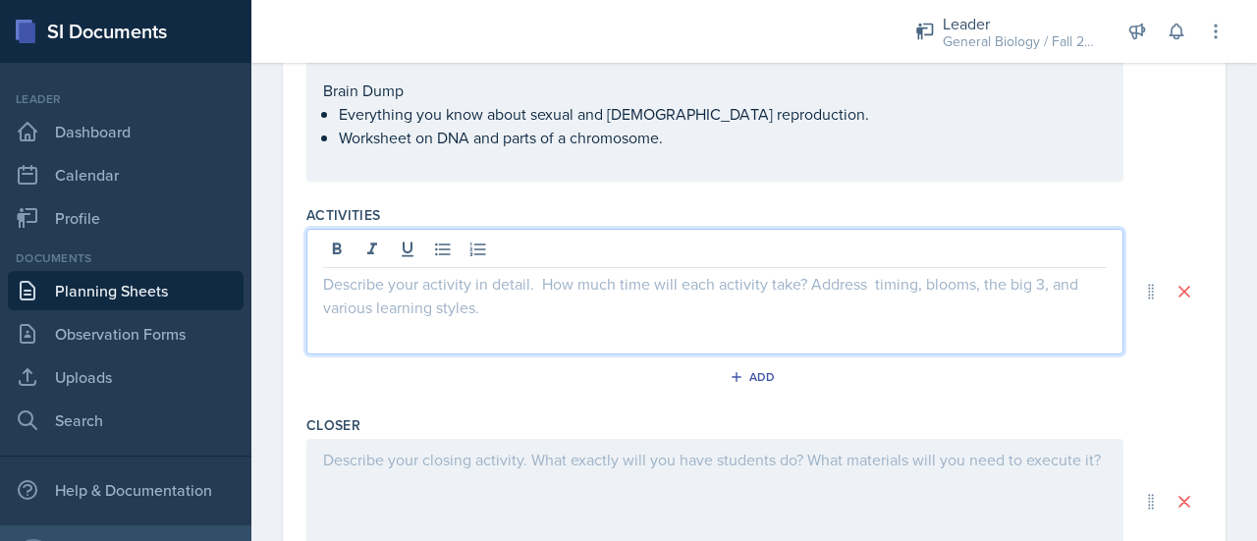
scroll to position [1003, 0]
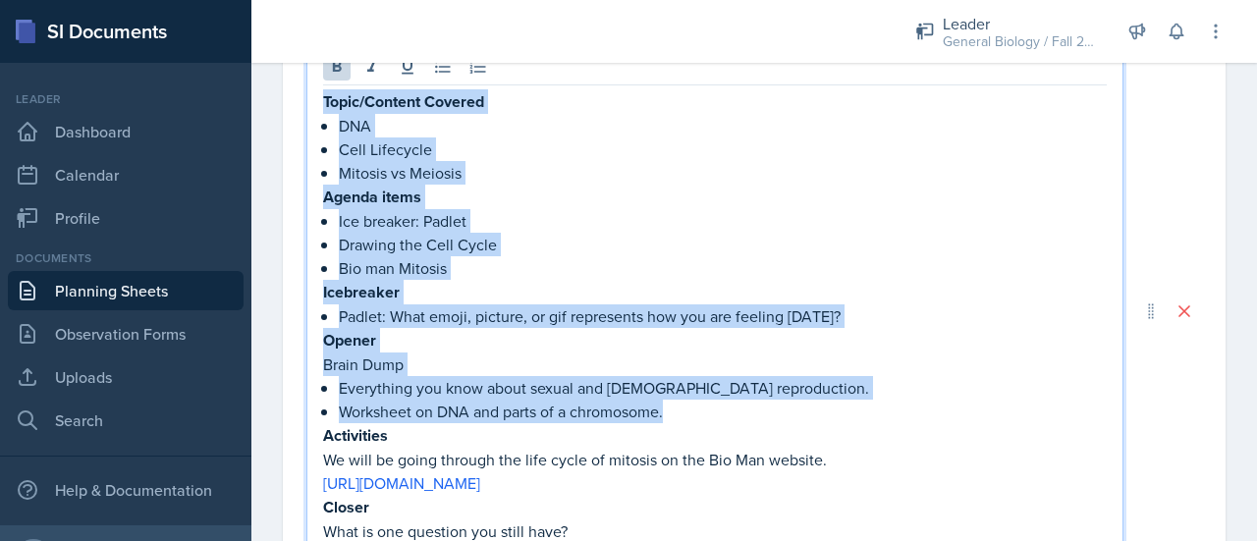
drag, startPoint x: 673, startPoint y: 405, endPoint x: 311, endPoint y: 90, distance: 480.1
click at [311, 90] on div "Topic/Content Covered DNA Cell Lifecycle Mitosis vs Meiosis Agenda items Ice br…" at bounding box center [714, 310] width 817 height 529
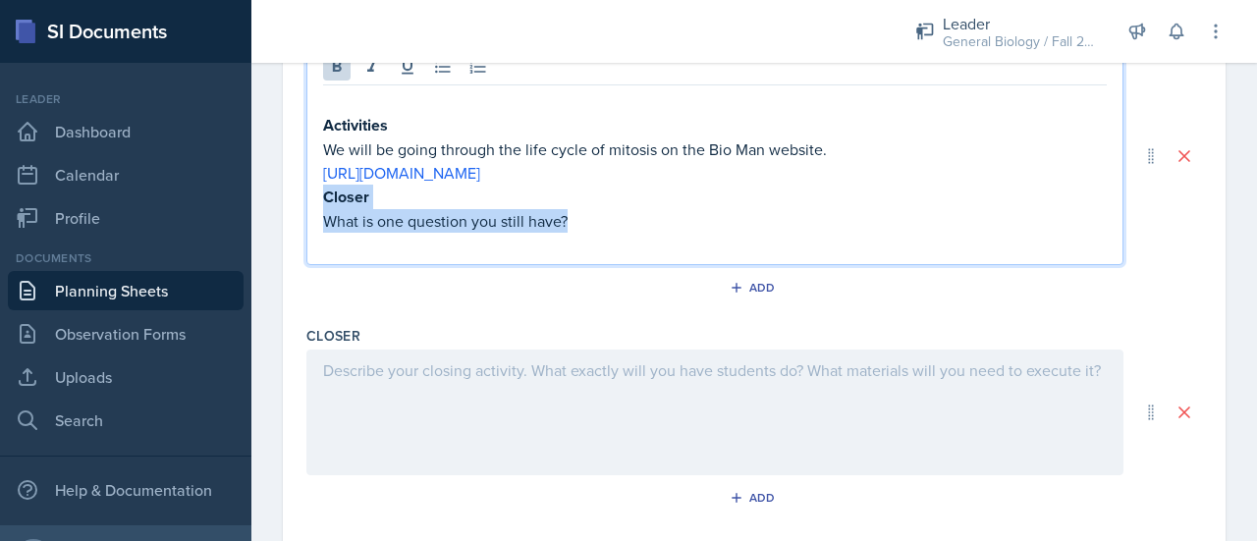
drag, startPoint x: 606, startPoint y: 217, endPoint x: 316, endPoint y: 191, distance: 290.7
click at [316, 191] on div "Activities We will be going through the life cycle of mitosis on the Bio Man we…" at bounding box center [714, 155] width 817 height 219
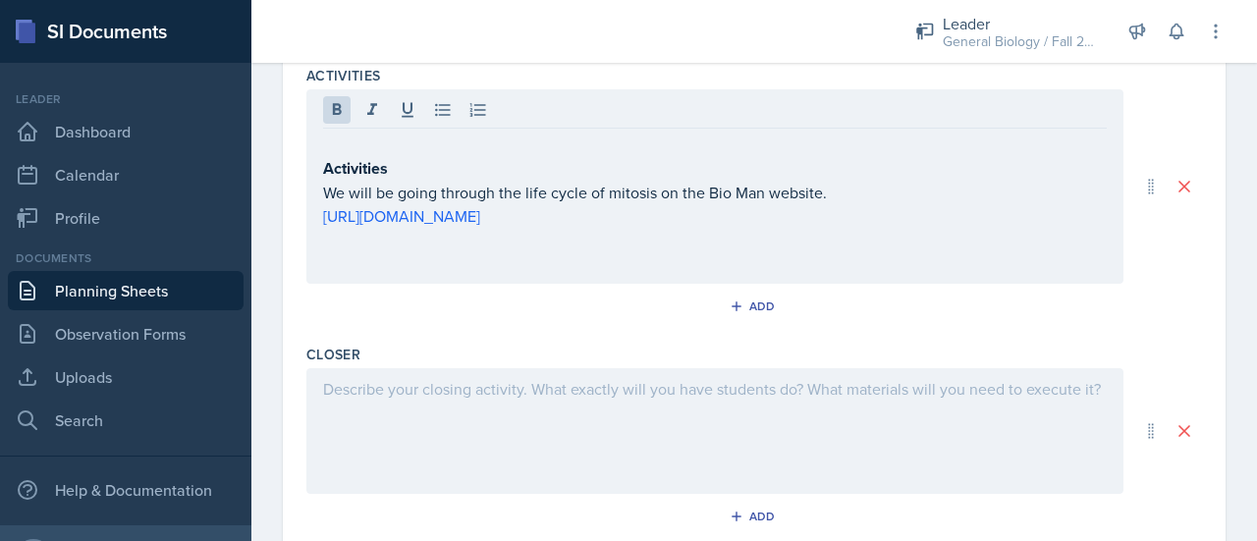
click at [387, 446] on div at bounding box center [714, 431] width 817 height 126
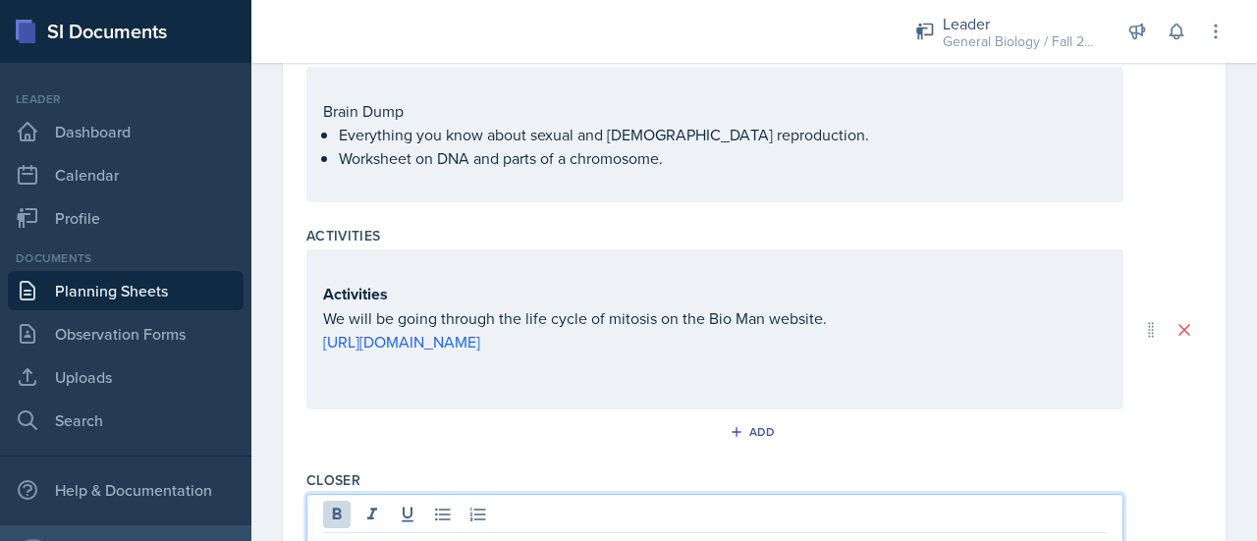
scroll to position [1098, 0]
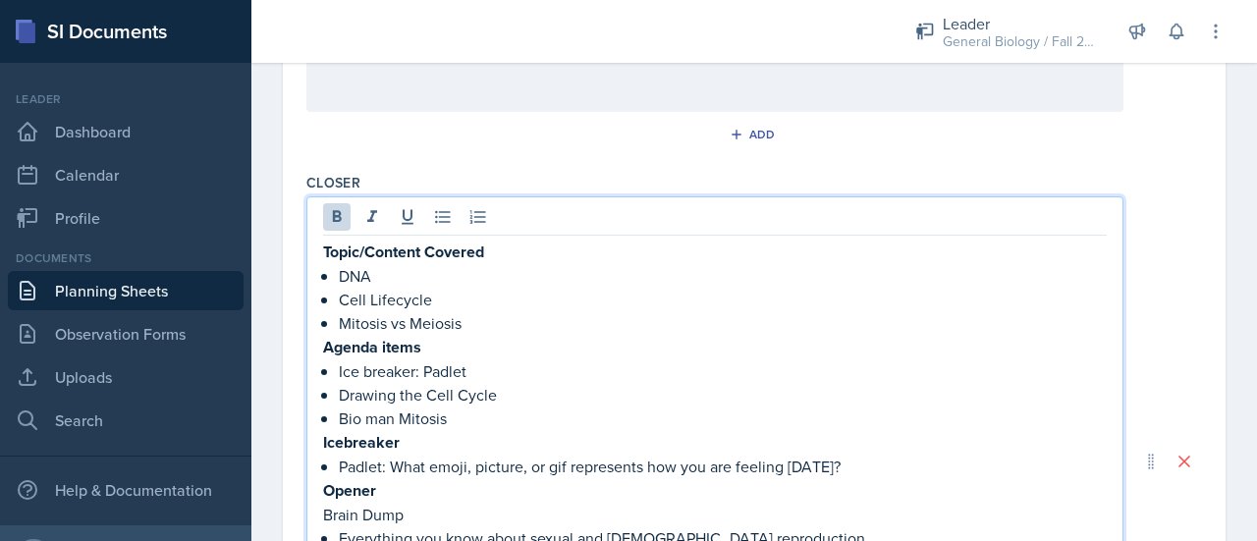
drag, startPoint x: 923, startPoint y: 424, endPoint x: 321, endPoint y: 237, distance: 630.3
click at [321, 237] on div "Topic/Content Covered DNA Cell Lifecycle Mitosis vs Meiosis Agenda items Ice br…" at bounding box center [714, 460] width 817 height 529
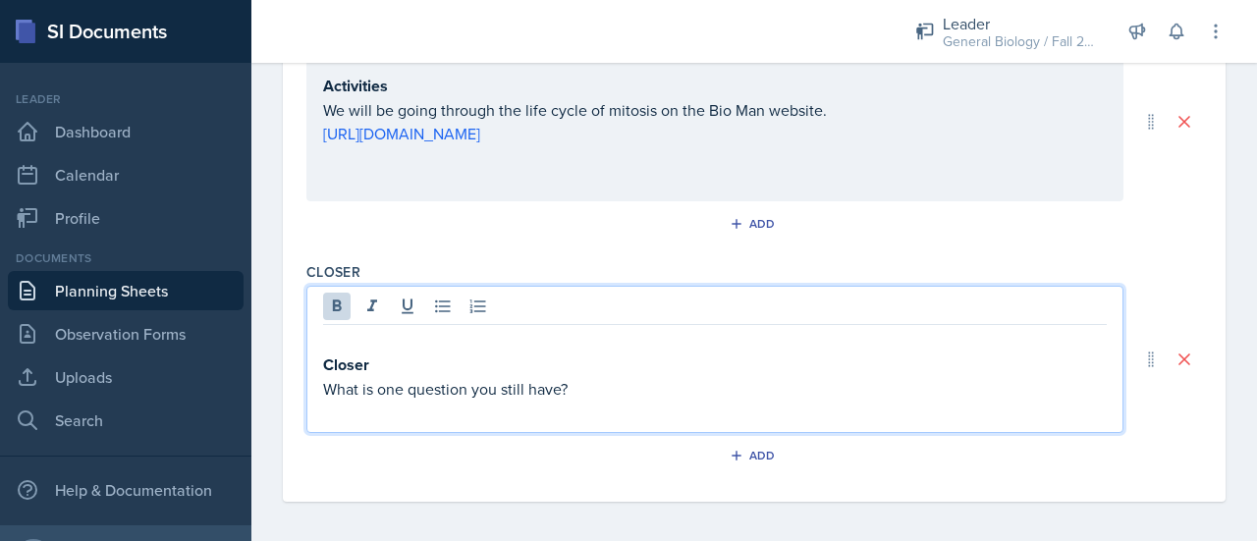
click at [402, 356] on p "Closer" at bounding box center [714, 364] width 783 height 25
drag, startPoint x: 423, startPoint y: 327, endPoint x: 333, endPoint y: 333, distance: 90.5
click at [333, 333] on p at bounding box center [714, 341] width 783 height 24
click at [416, 354] on p "Closer" at bounding box center [714, 364] width 783 height 25
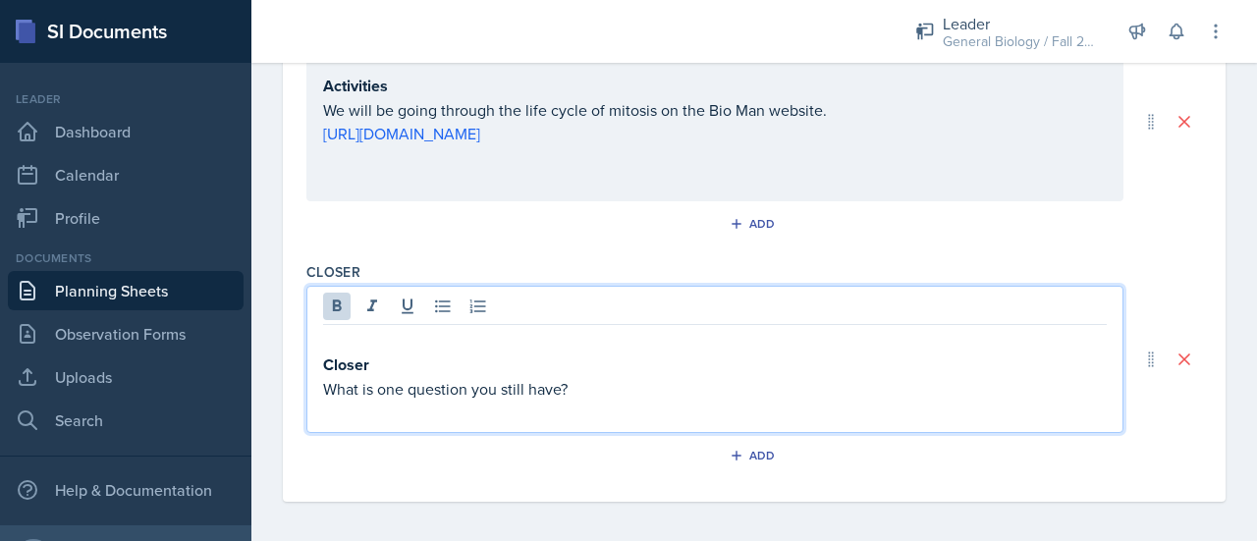
click at [604, 231] on div "Add" at bounding box center [753, 227] width 895 height 37
drag, startPoint x: 403, startPoint y: 346, endPoint x: 327, endPoint y: 341, distance: 76.7
click at [327, 341] on div "Closer What is one question you still have?" at bounding box center [714, 376] width 783 height 95
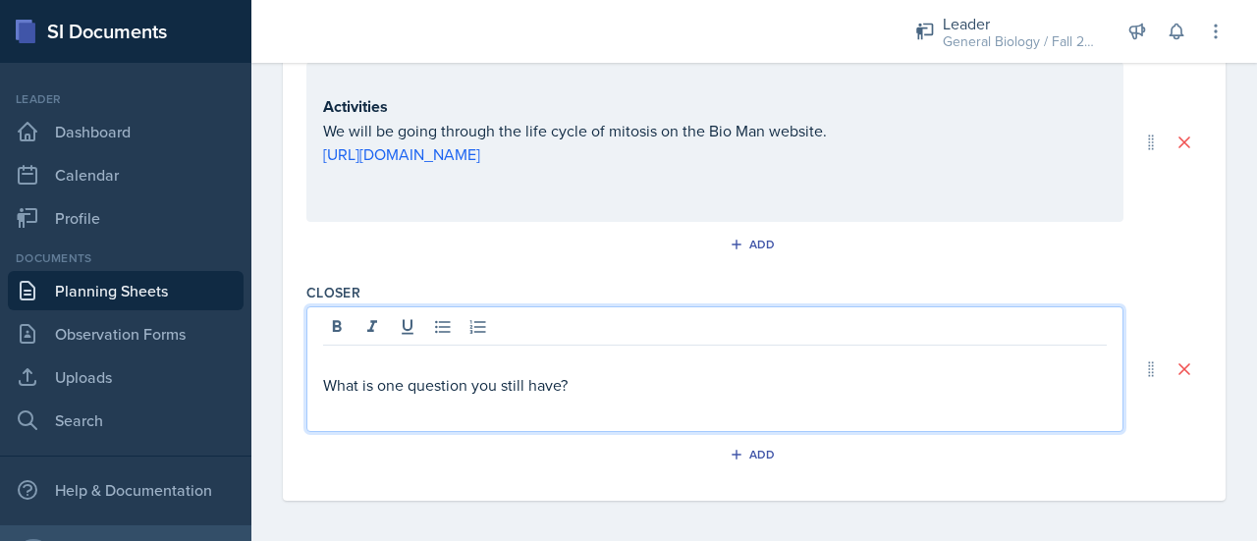
scroll to position [1022, 0]
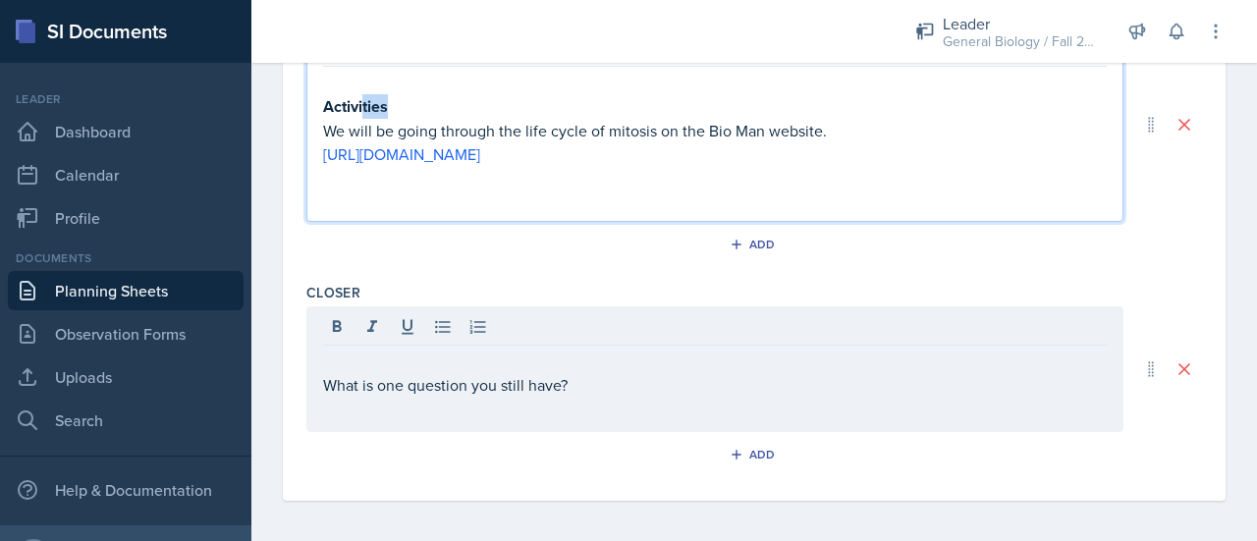
drag, startPoint x: 417, startPoint y: 97, endPoint x: 360, endPoint y: 95, distance: 57.0
click at [360, 95] on p "Activities" at bounding box center [714, 106] width 783 height 25
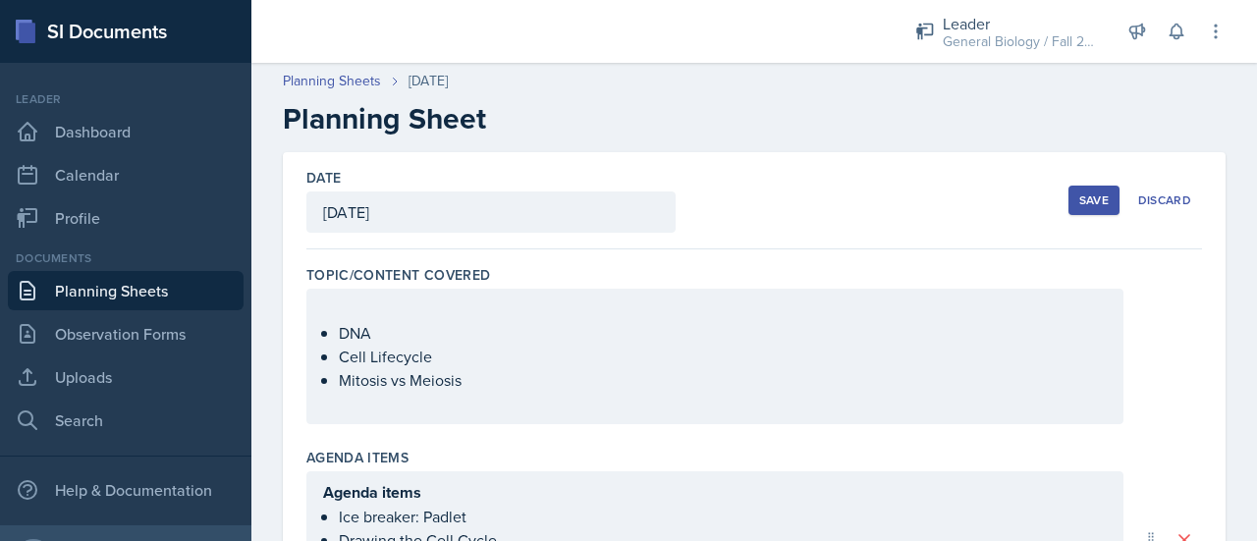
scroll to position [0, 0]
click at [1080, 194] on div "Save" at bounding box center [1093, 202] width 29 height 16
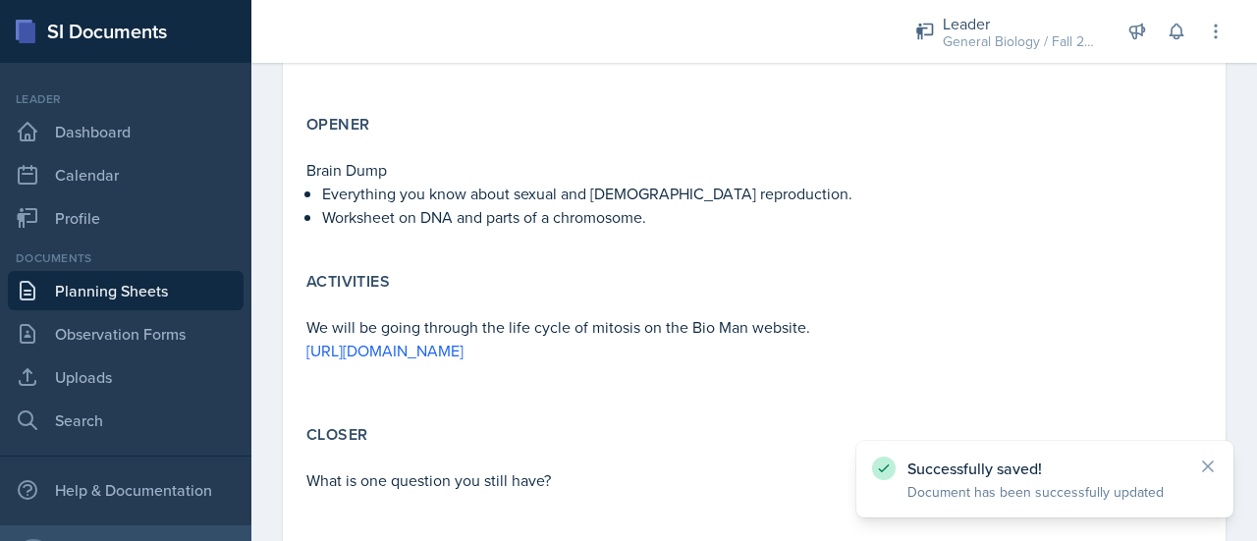
scroll to position [694, 0]
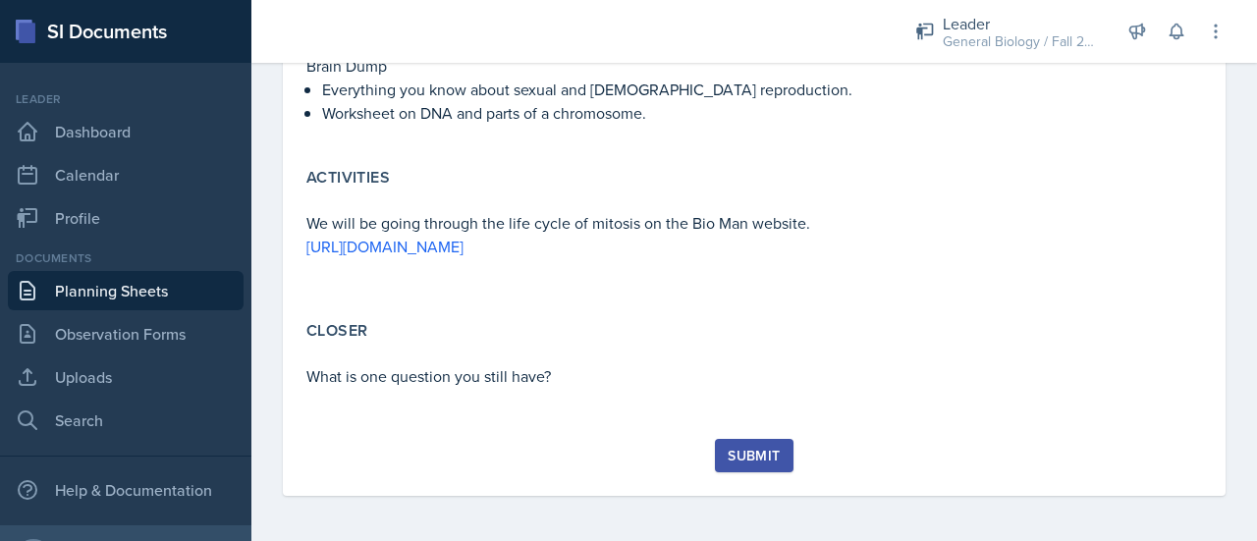
click at [758, 470] on button "Submit" at bounding box center [754, 455] width 78 height 33
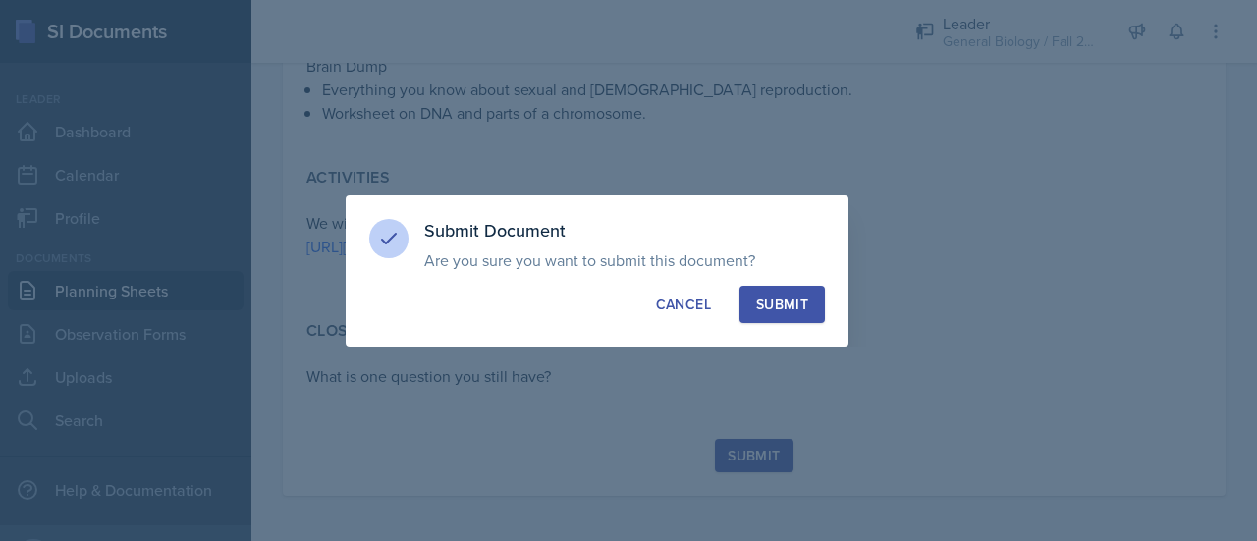
click at [776, 290] on button "Submit" at bounding box center [781, 304] width 85 height 37
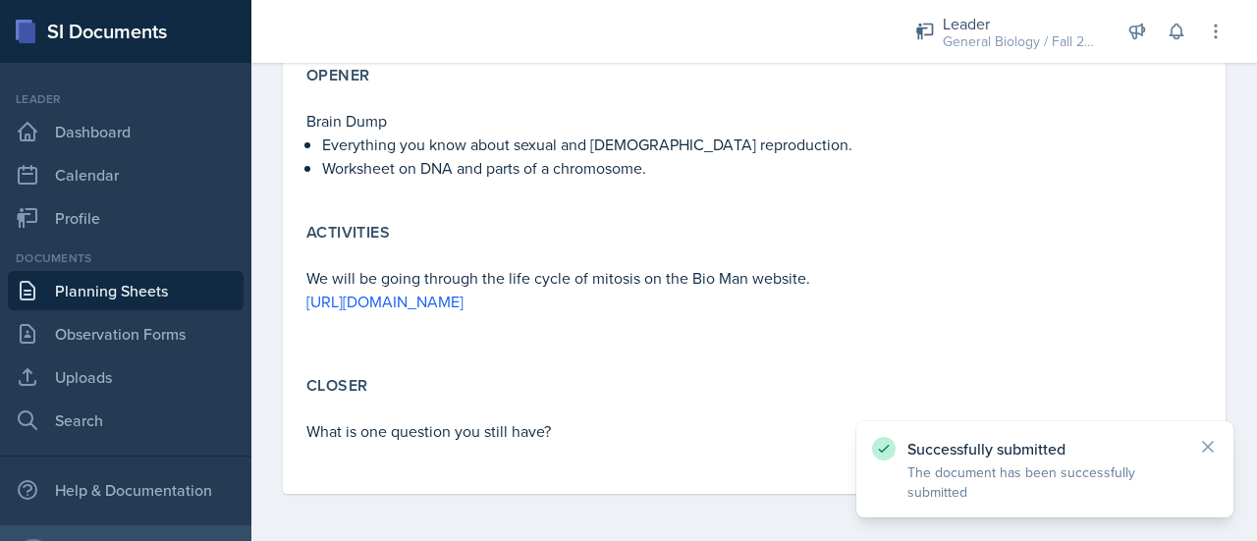
scroll to position [638, 0]
click at [154, 295] on link "Planning Sheets" at bounding box center [126, 290] width 236 height 39
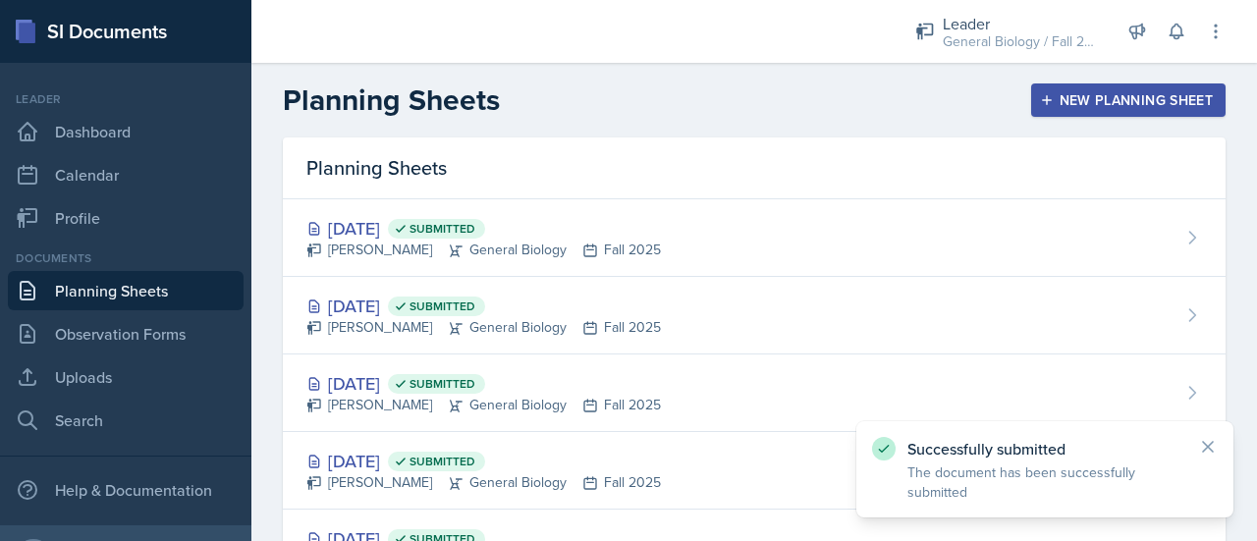
click at [1128, 82] on div "Planning Sheets New Planning Sheet" at bounding box center [753, 99] width 1005 height 35
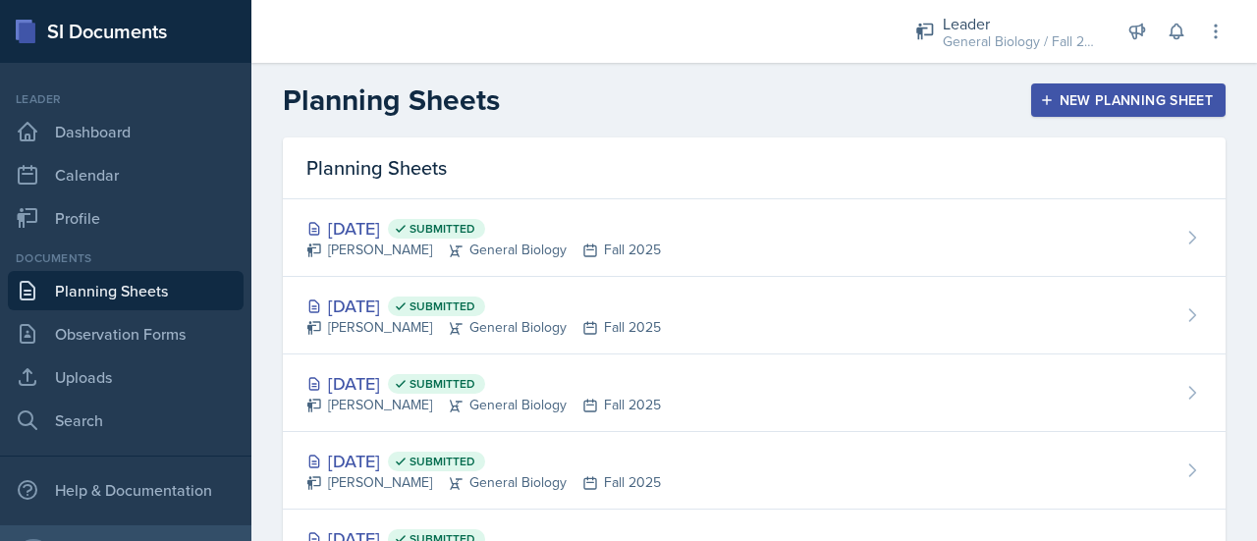
click at [1123, 99] on div "New Planning Sheet" at bounding box center [1128, 100] width 169 height 16
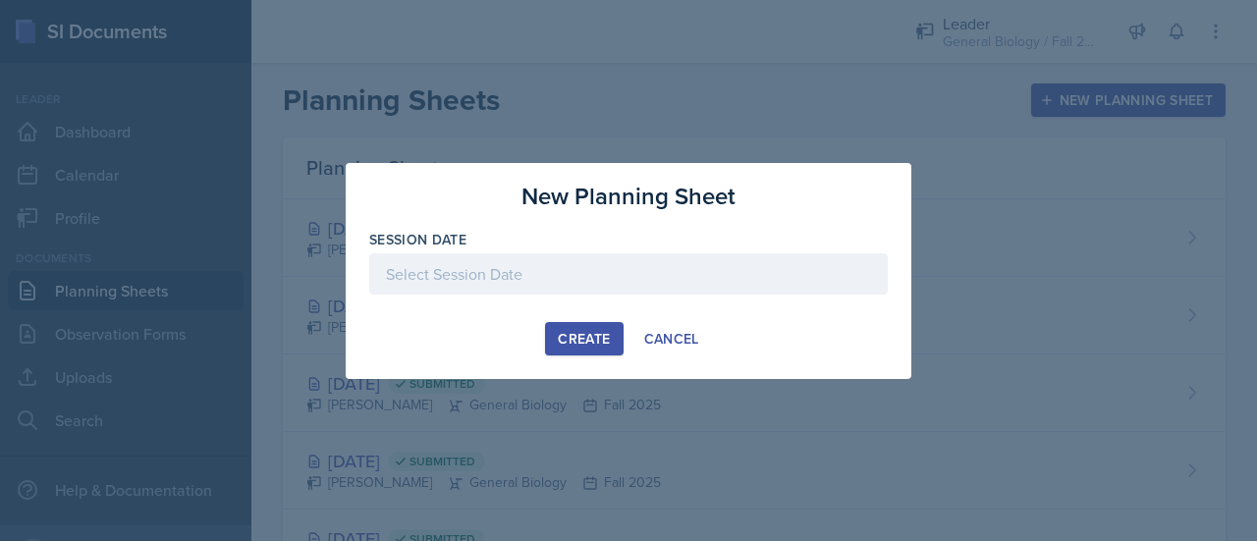
click at [622, 266] on div at bounding box center [628, 273] width 518 height 41
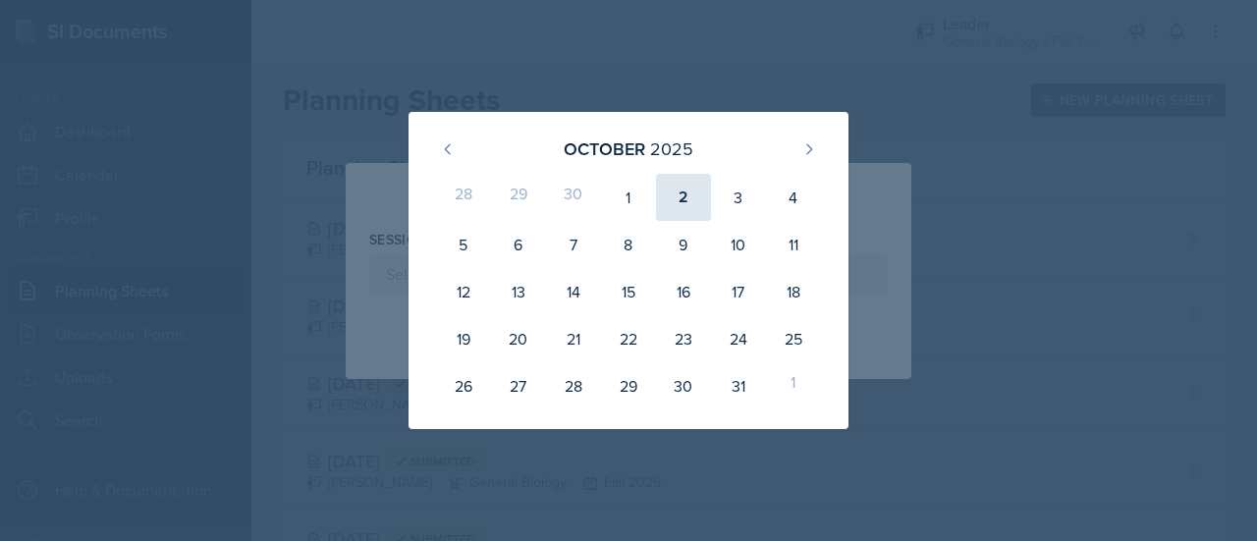
click at [677, 199] on div "2" at bounding box center [683, 197] width 55 height 47
type input "[DATE]"
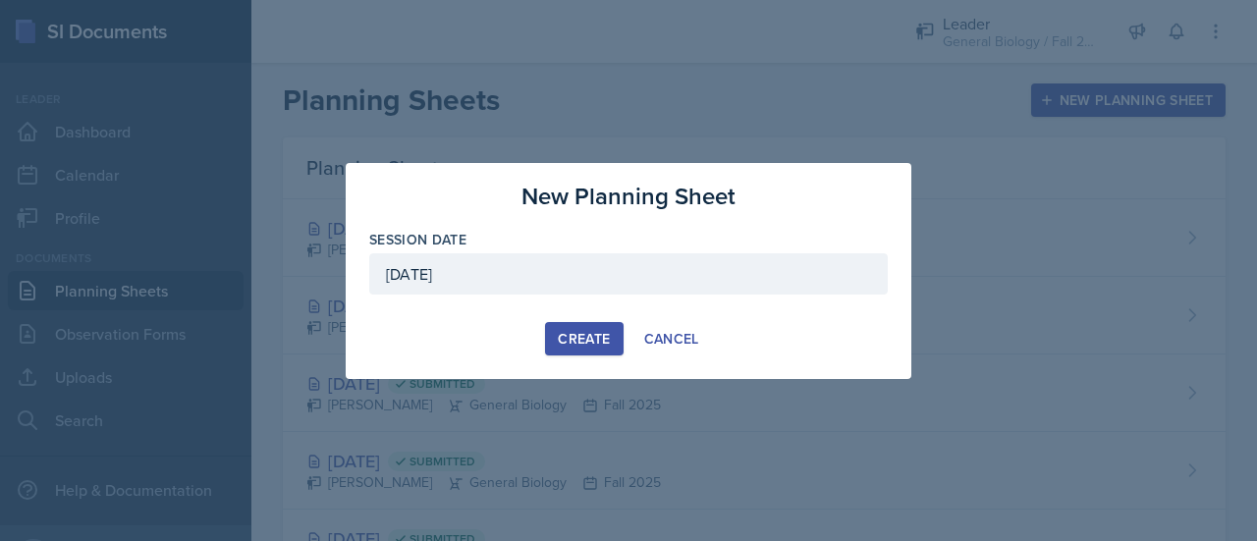
click at [595, 311] on div at bounding box center [628, 305] width 518 height 20
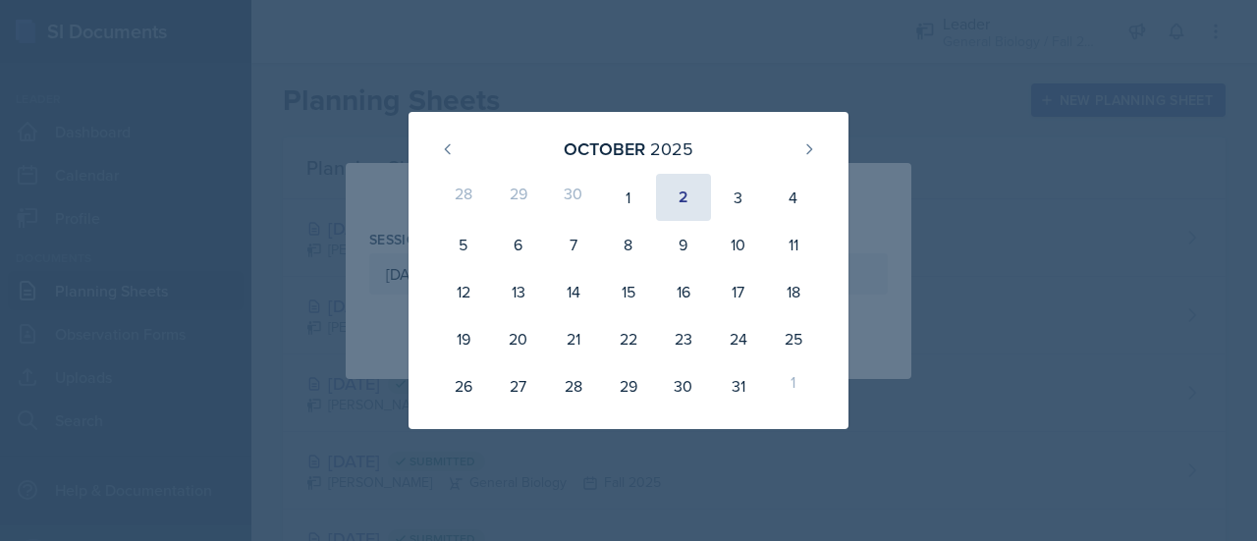
click at [678, 216] on div "2" at bounding box center [683, 197] width 55 height 47
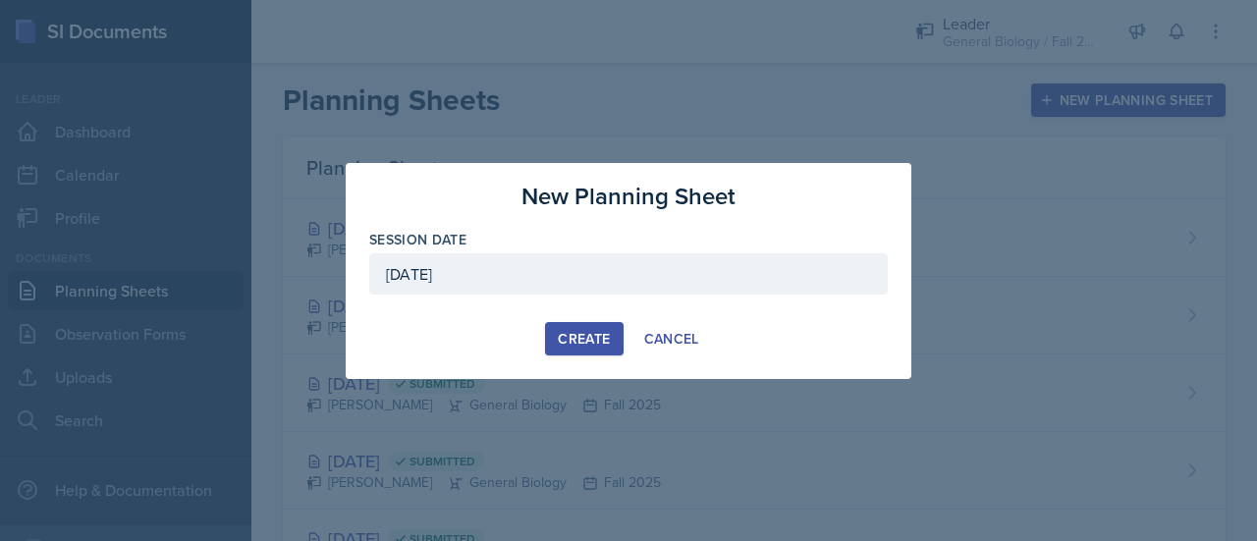
click at [581, 350] on button "Create" at bounding box center [584, 338] width 78 height 33
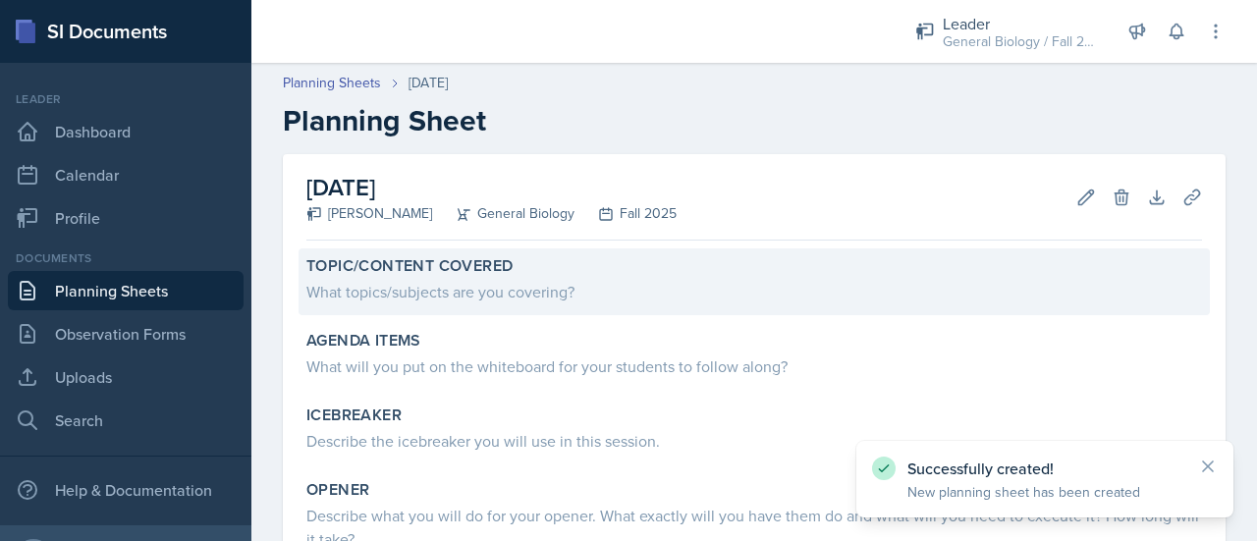
click at [540, 291] on div "What topics/subjects are you covering?" at bounding box center [753, 292] width 895 height 24
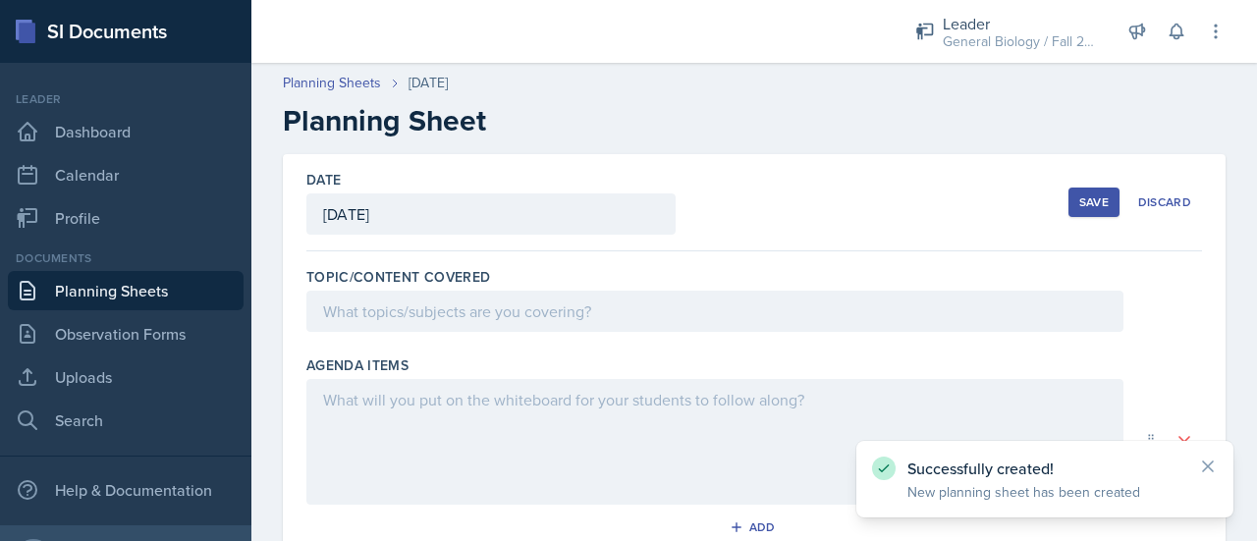
click at [503, 310] on div at bounding box center [714, 311] width 817 height 41
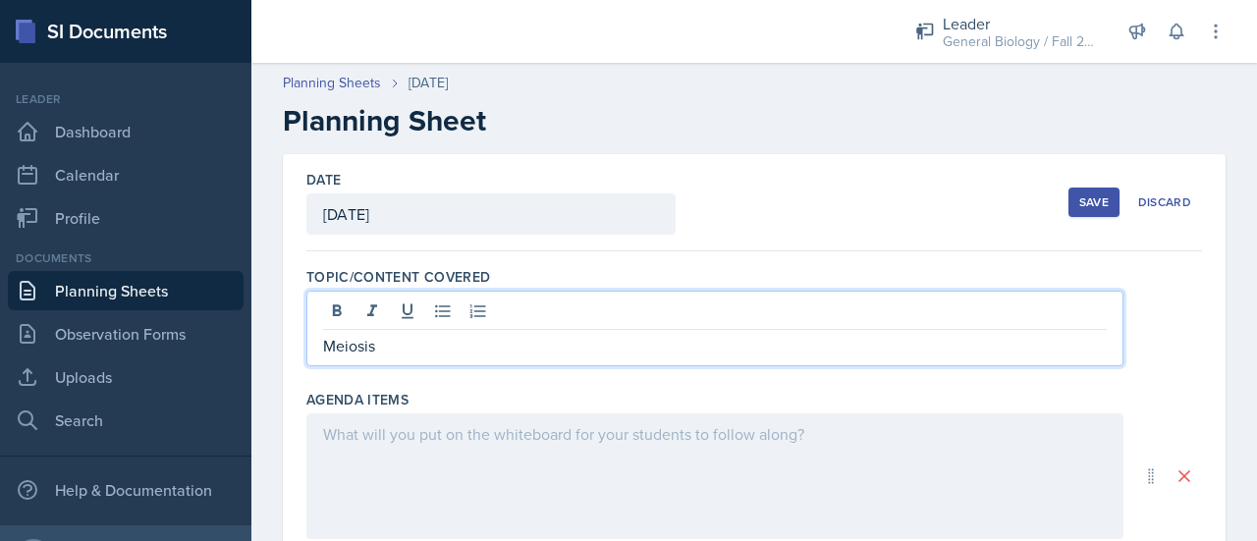
click at [461, 415] on div at bounding box center [714, 476] width 817 height 126
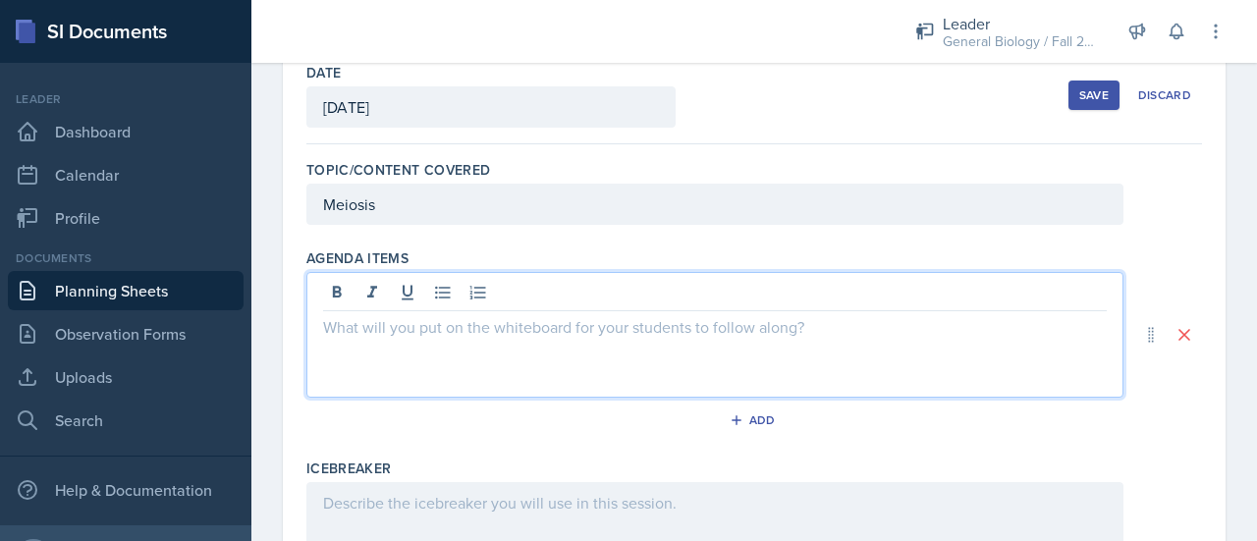
scroll to position [108, 0]
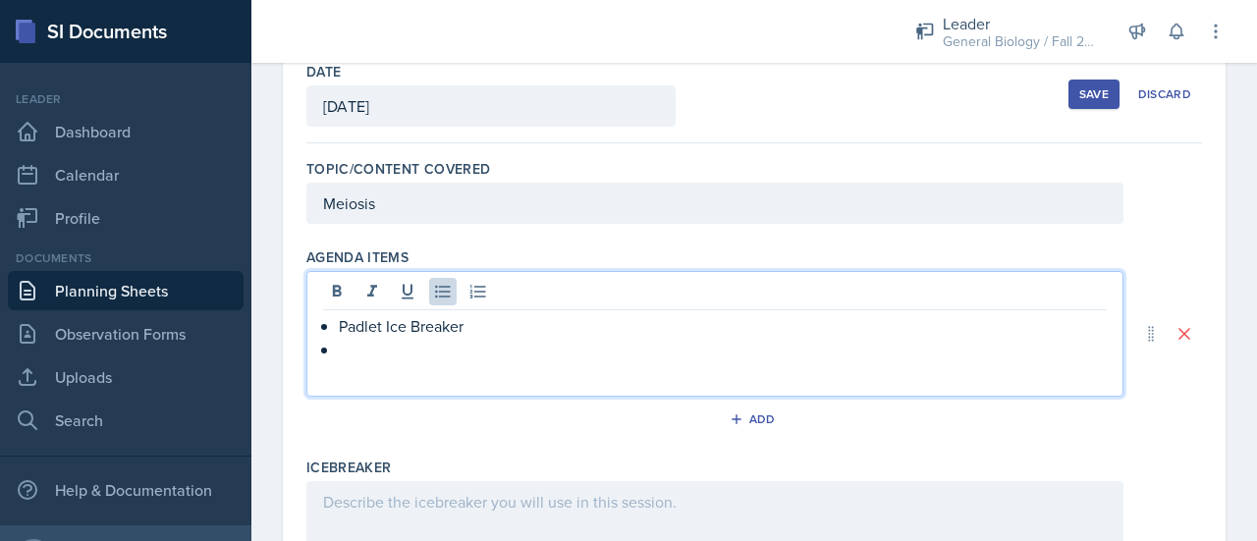
click at [418, 492] on div at bounding box center [714, 544] width 817 height 126
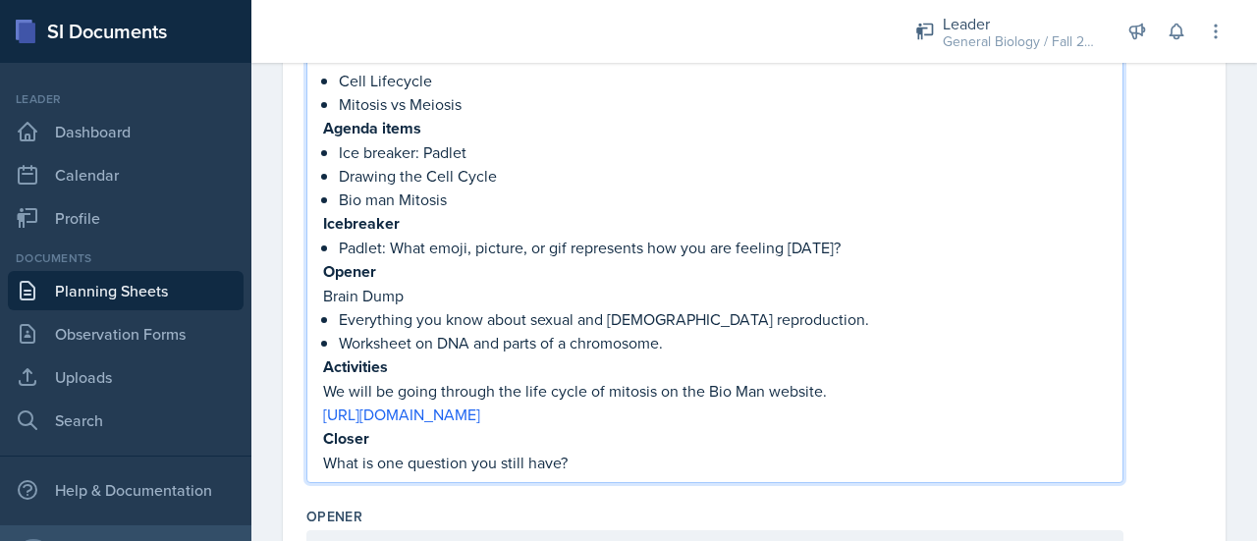
scroll to position [620, 0]
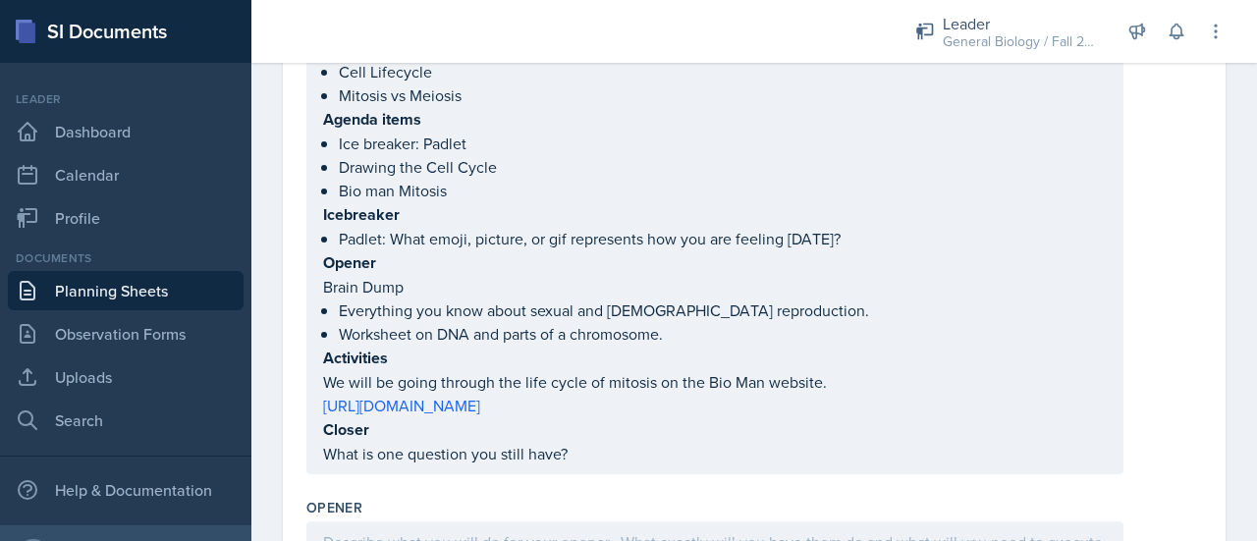
drag, startPoint x: 593, startPoint y: 462, endPoint x: 338, endPoint y: 273, distance: 317.9
click at [338, 273] on div "Topic/Content Covered DNA Cell Lifecycle Mitosis vs Meiosis Agenda items Ice br…" at bounding box center [714, 222] width 817 height 506
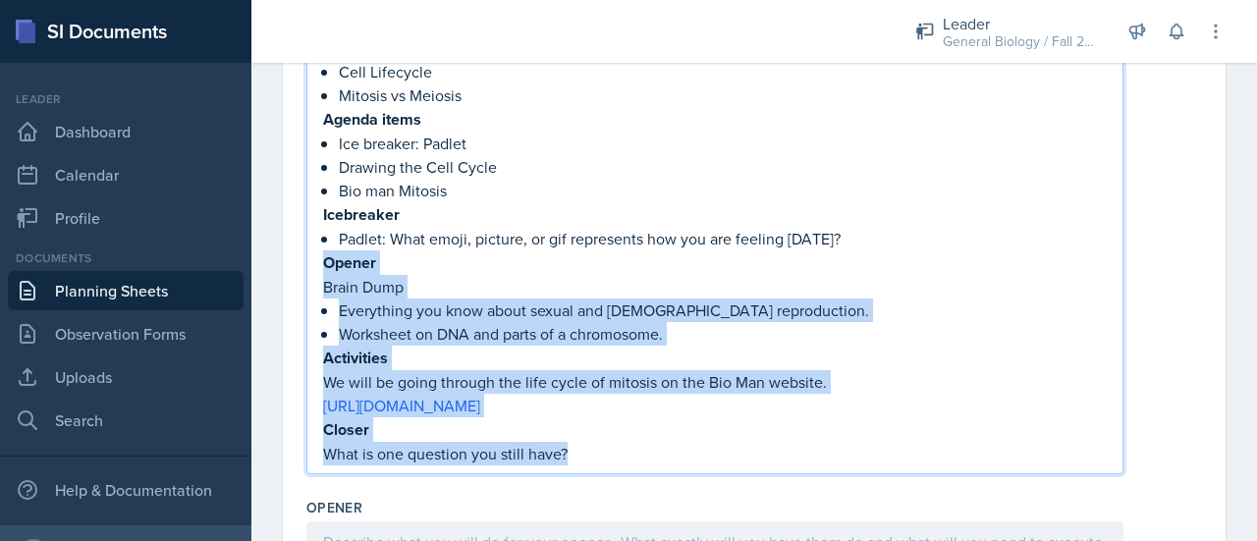
drag, startPoint x: 591, startPoint y: 449, endPoint x: 311, endPoint y: 250, distance: 342.9
click at [311, 250] on div "Topic/Content Covered DNA Cell Lifecycle Mitosis vs Meiosis Agenda items Ice br…" at bounding box center [714, 222] width 817 height 506
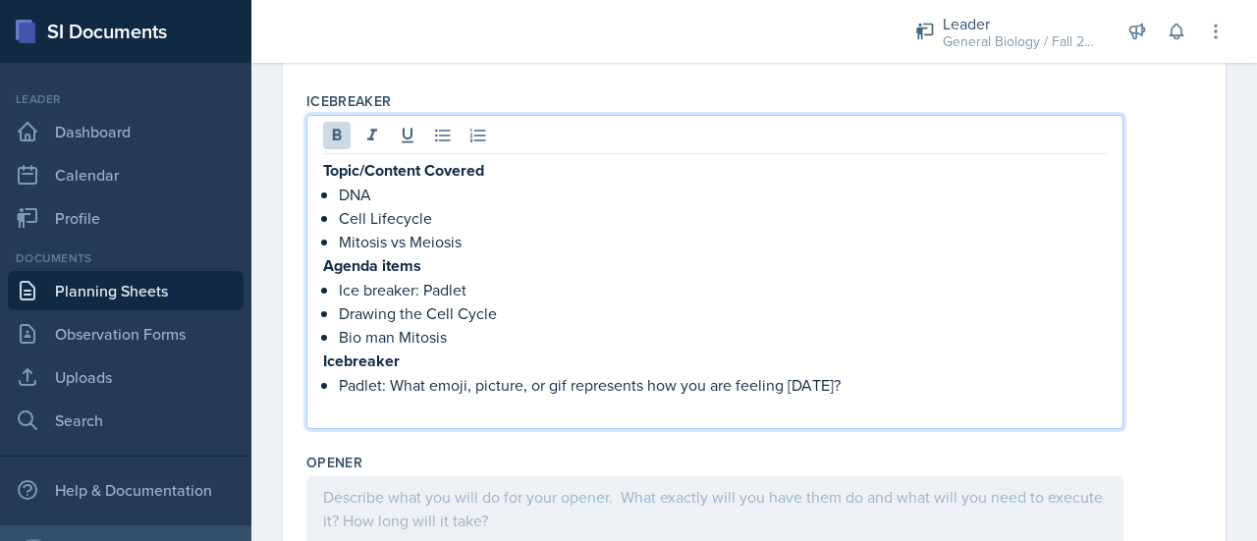
scroll to position [469, 0]
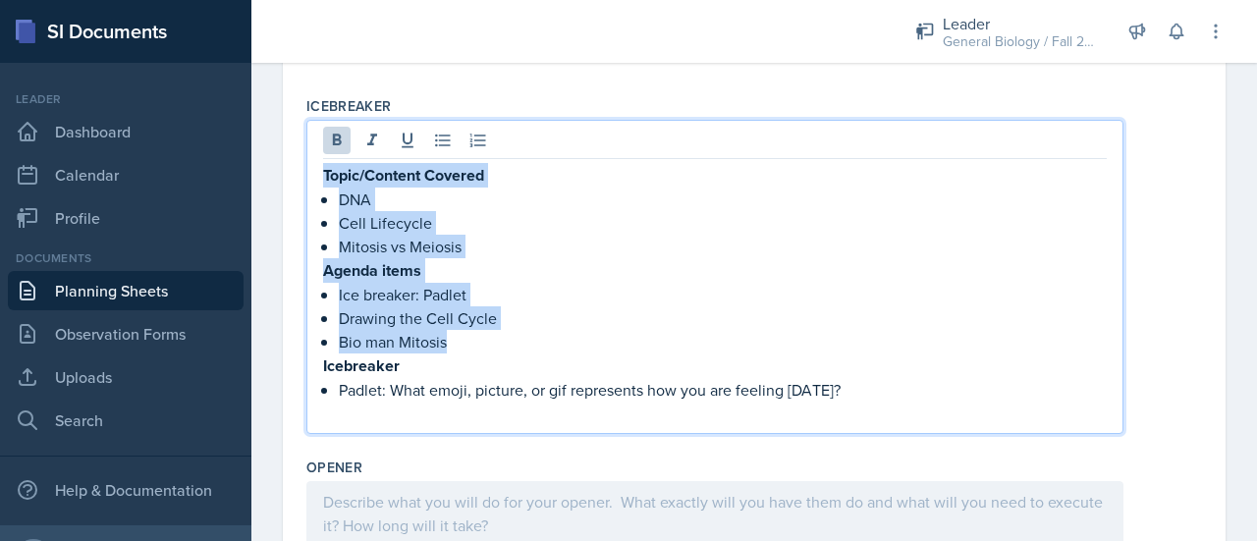
drag, startPoint x: 459, startPoint y: 343, endPoint x: 315, endPoint y: 176, distance: 220.6
click at [315, 176] on div "Topic/Content Covered DNA Cell Lifecycle Mitosis vs Meiosis Agenda items Ice br…" at bounding box center [714, 277] width 817 height 314
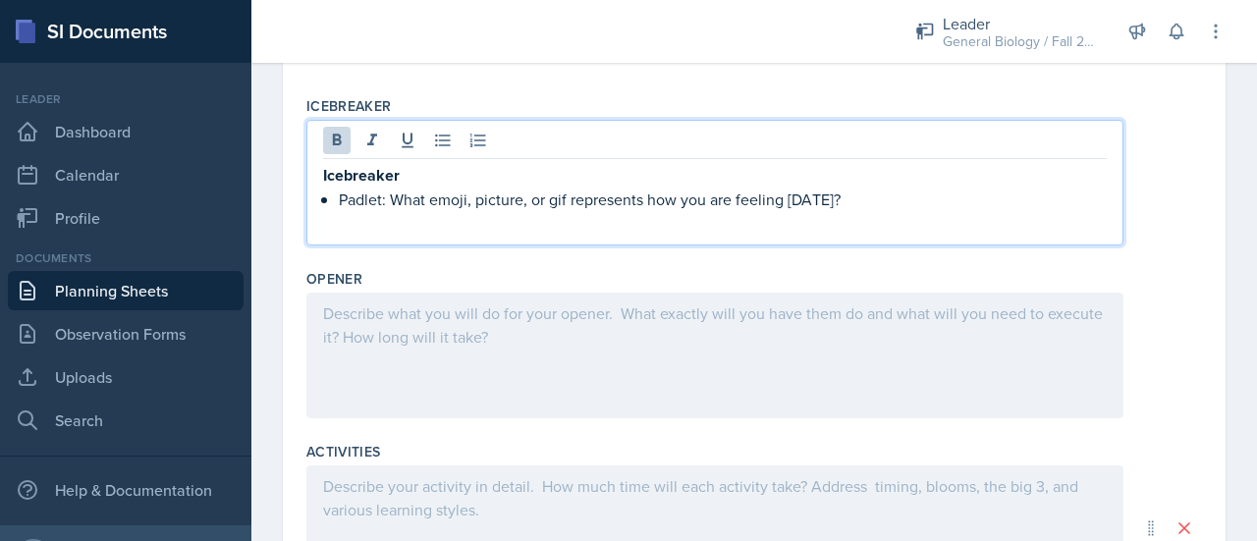
click at [444, 280] on div "Opener" at bounding box center [753, 279] width 895 height 20
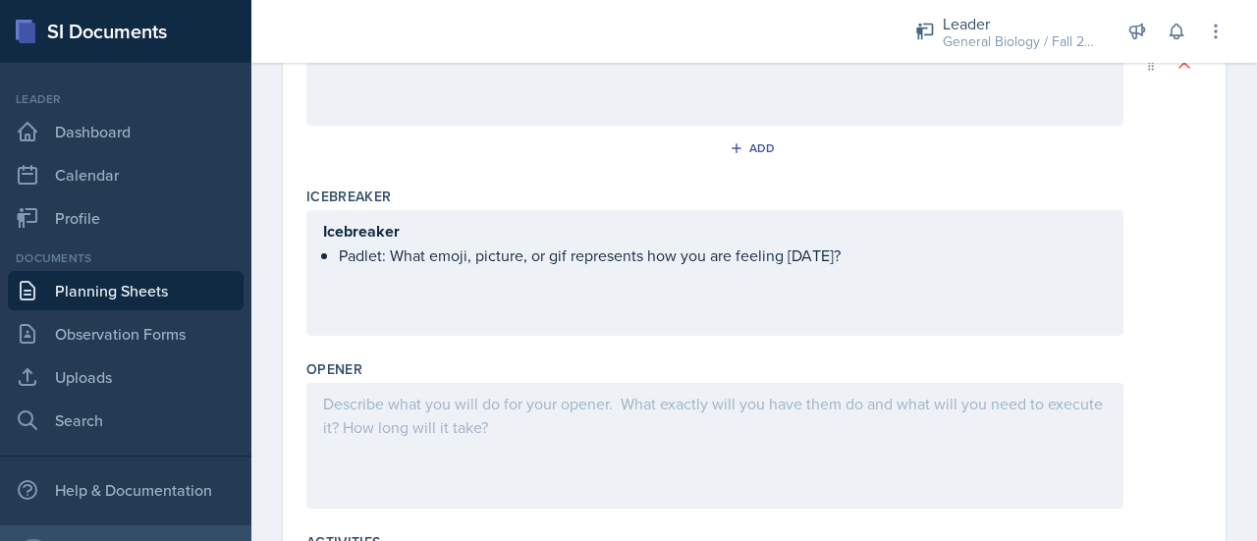
click at [420, 413] on div at bounding box center [714, 446] width 817 height 126
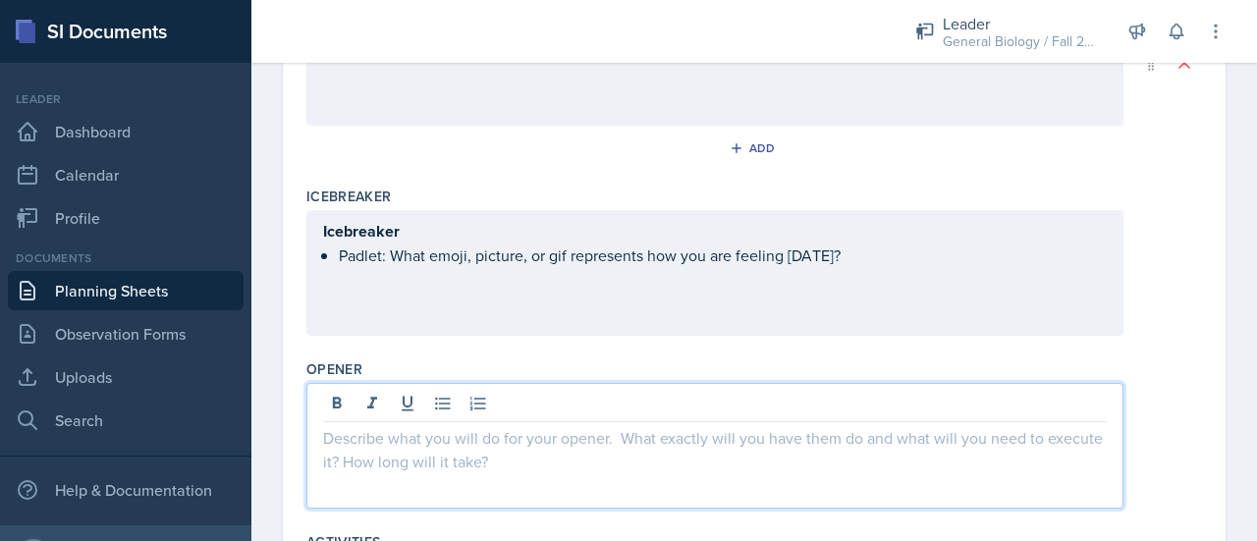
scroll to position [413, 0]
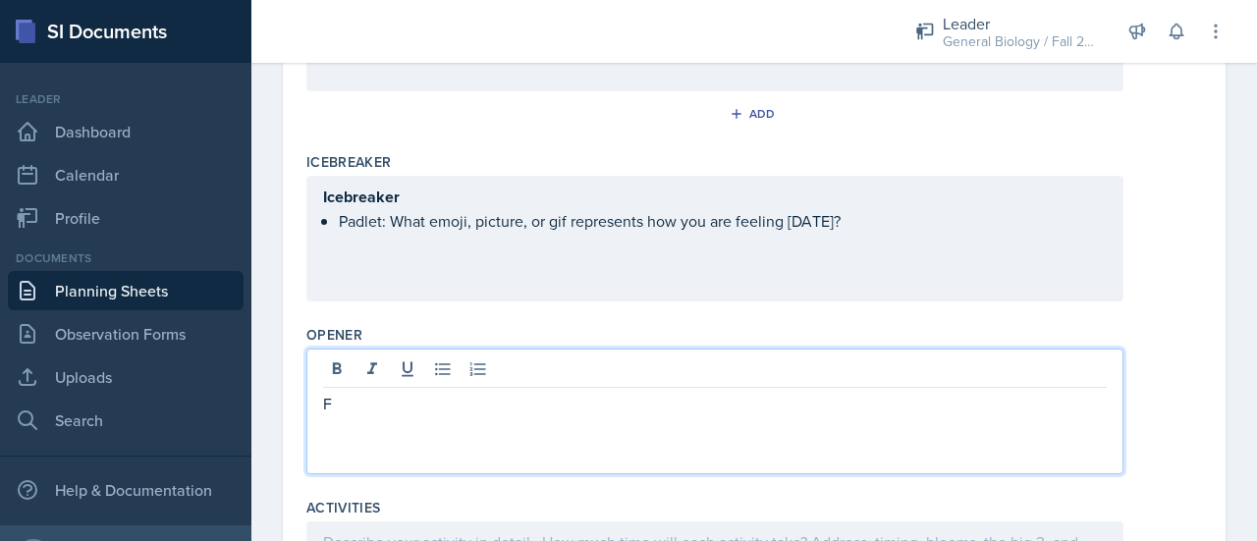
click at [537, 392] on p "F" at bounding box center [714, 404] width 783 height 24
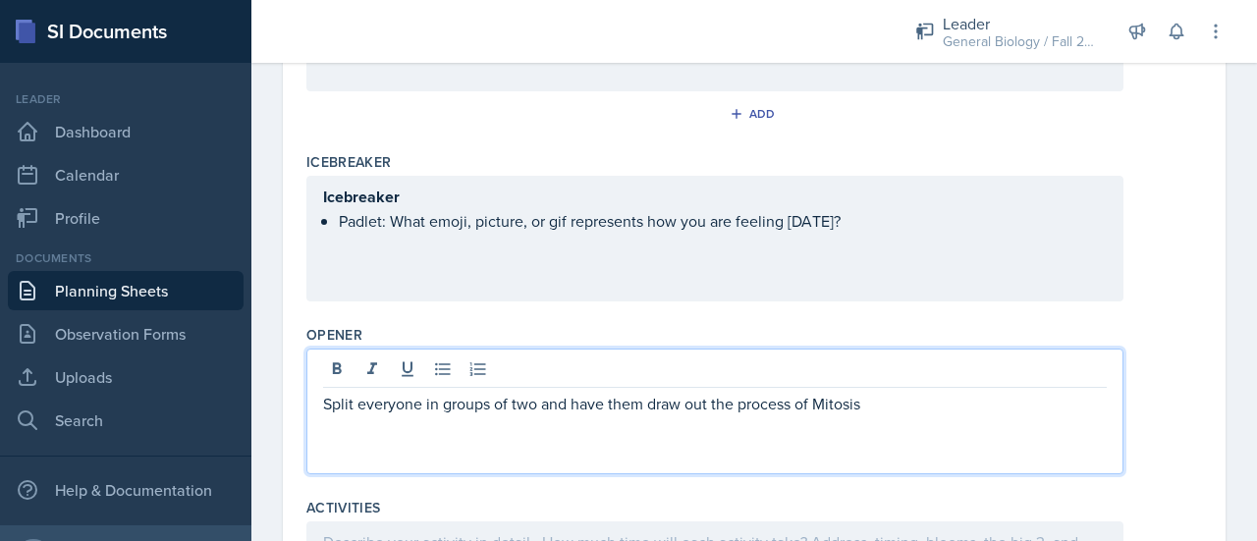
click at [434, 405] on p "Split everyone in groups of two and have them draw out the process of Mitosis" at bounding box center [714, 404] width 783 height 24
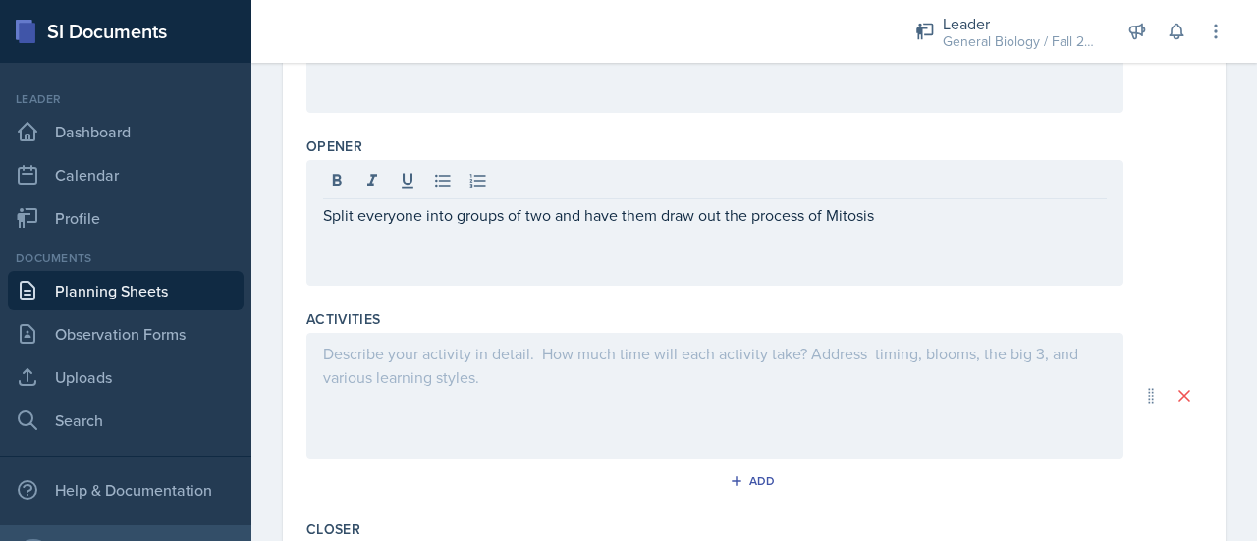
click at [911, 172] on div at bounding box center [714, 183] width 783 height 32
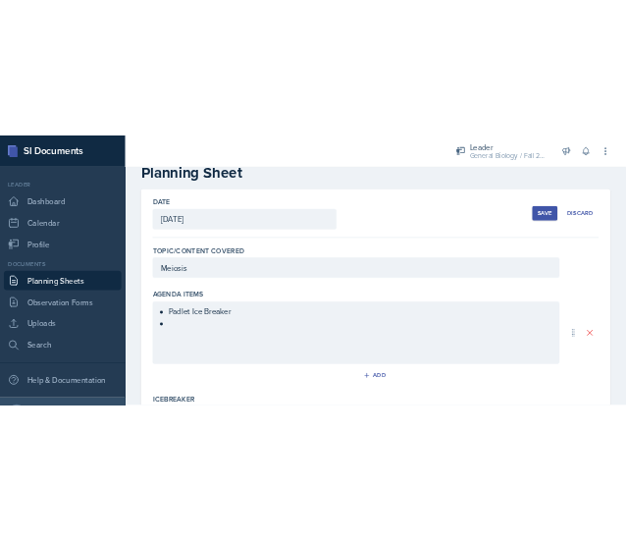
scroll to position [38, 0]
